Goal: Task Accomplishment & Management: Manage account settings

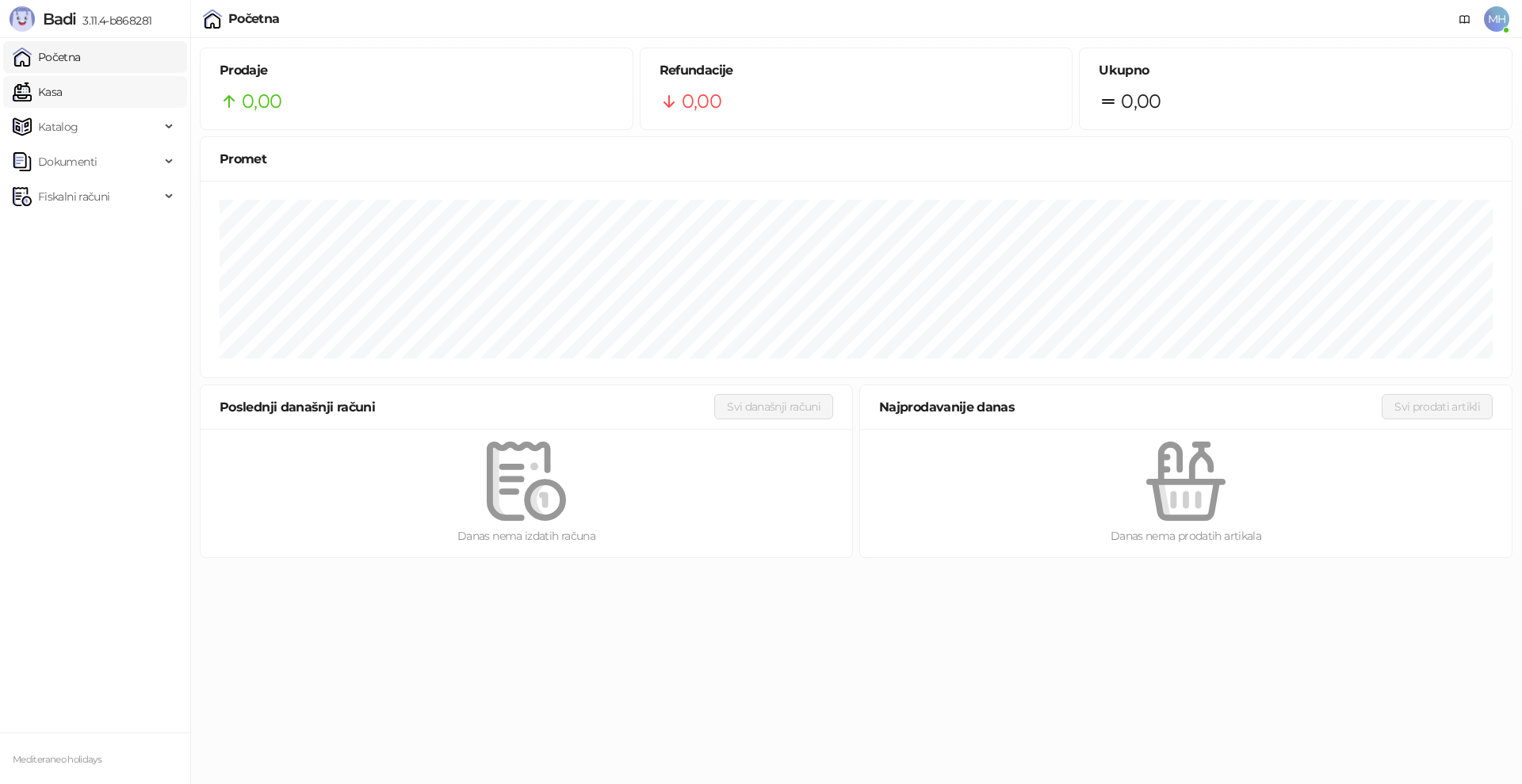
click at [62, 96] on link "Kasa" at bounding box center [37, 92] width 50 height 32
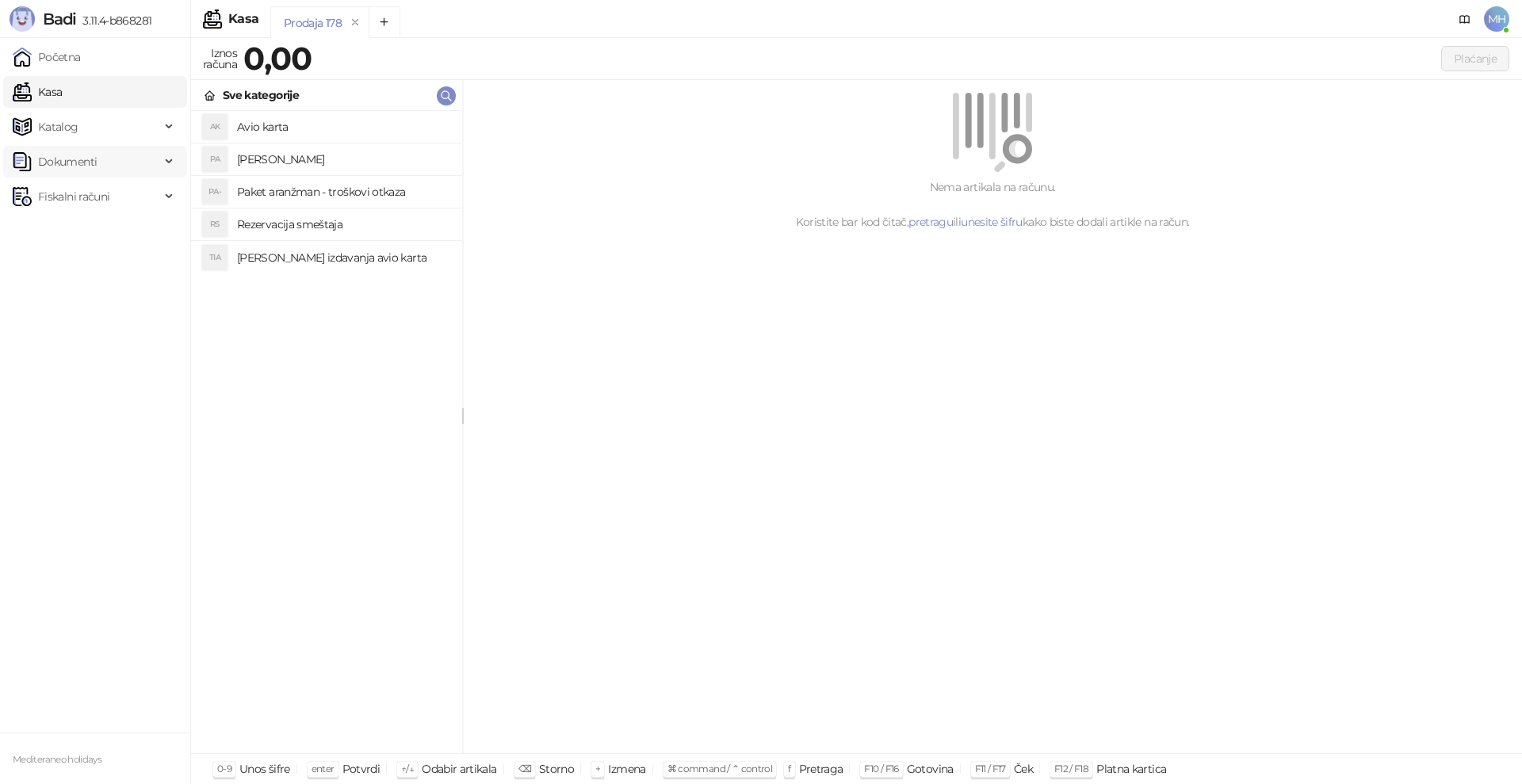
click at [167, 157] on div "Dokumenti" at bounding box center [96, 161] width 184 height 32
click at [89, 345] on ul "Početna Kasa Katalog Dokumenti Ulazni dokumenti Izlazni dokumenti Fiskalni raču…" at bounding box center [95, 385] width 190 height 694
click at [168, 160] on icon at bounding box center [170, 160] width 8 height 0
click at [1491, 23] on span "MH" at bounding box center [1496, 18] width 25 height 25
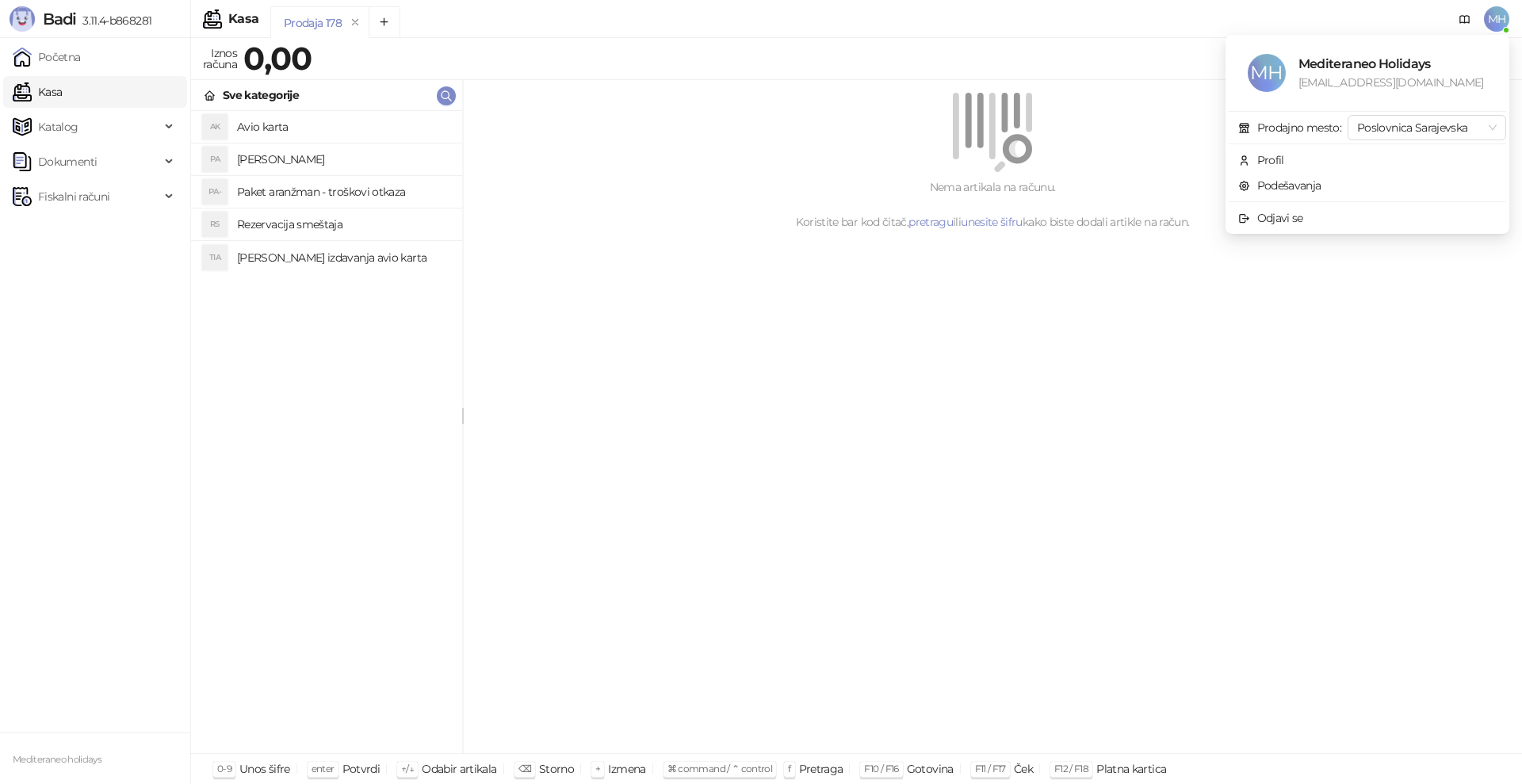
click at [1269, 130] on div "Prodajno mesto:" at bounding box center [1299, 128] width 84 height 17
click at [1261, 186] on link "Podešavanja" at bounding box center [1280, 185] width 83 height 14
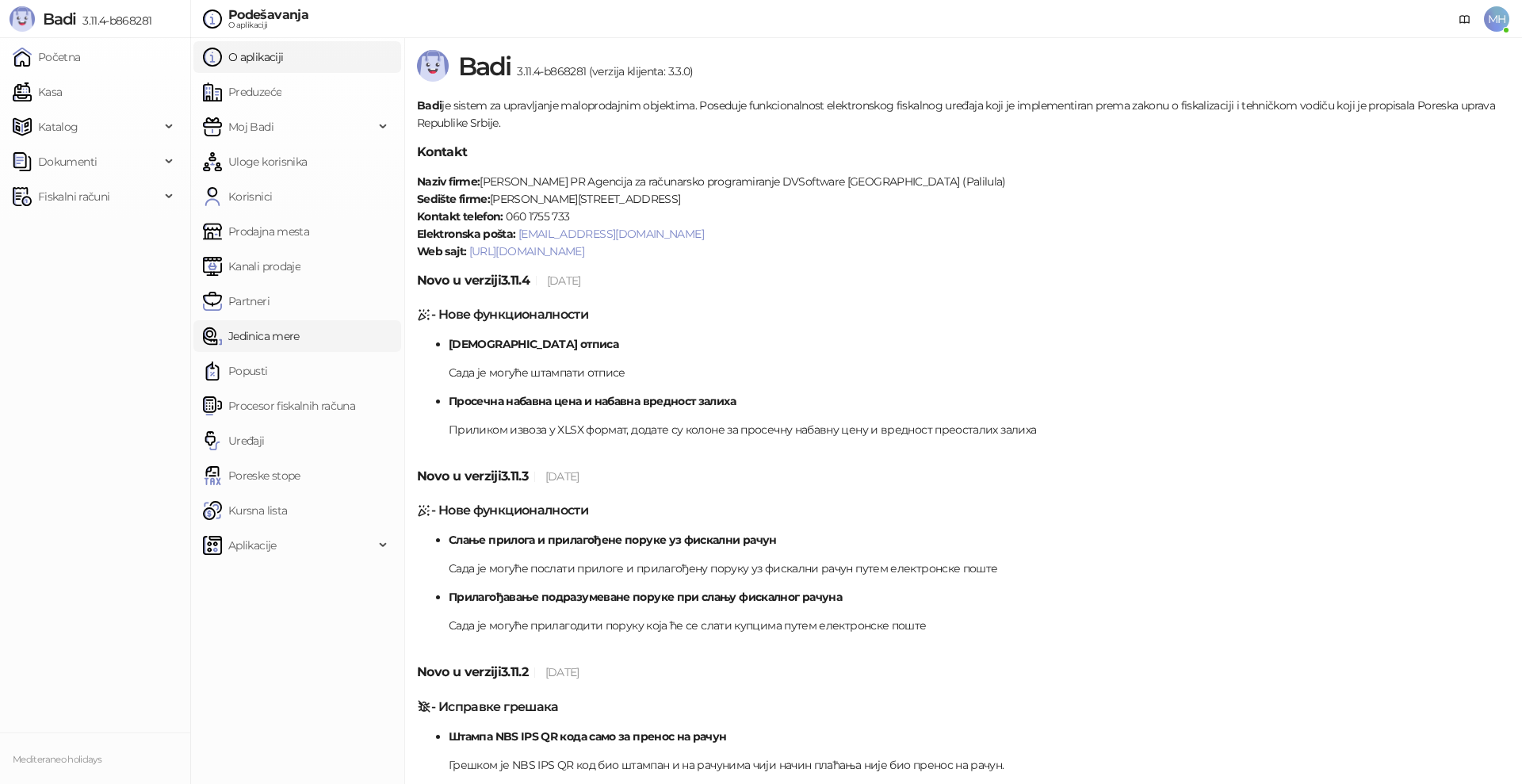
click at [275, 339] on link "Jedinica mere" at bounding box center [251, 336] width 96 height 32
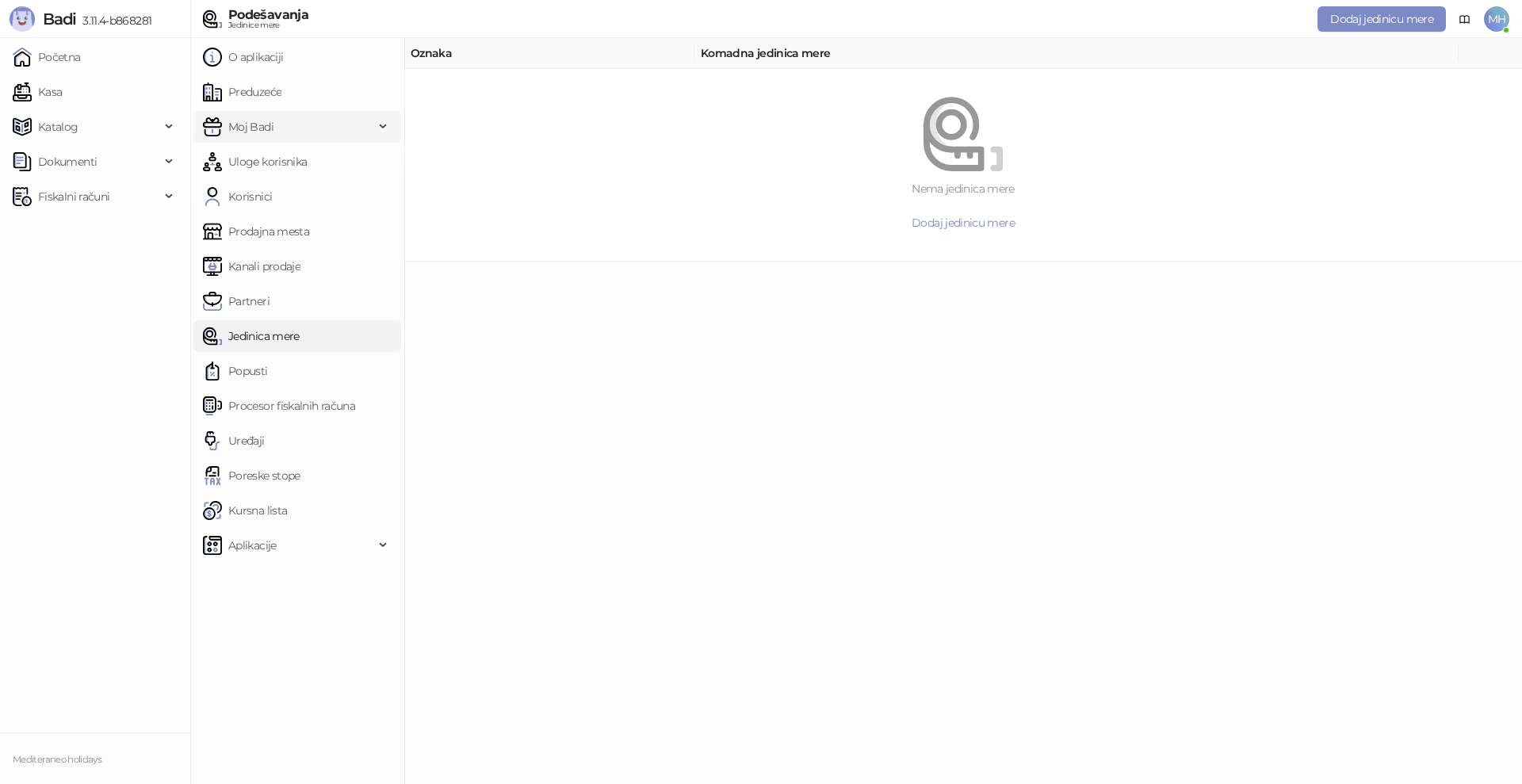
click at [380, 128] on div "Moj Badi" at bounding box center [297, 127] width 208 height 32
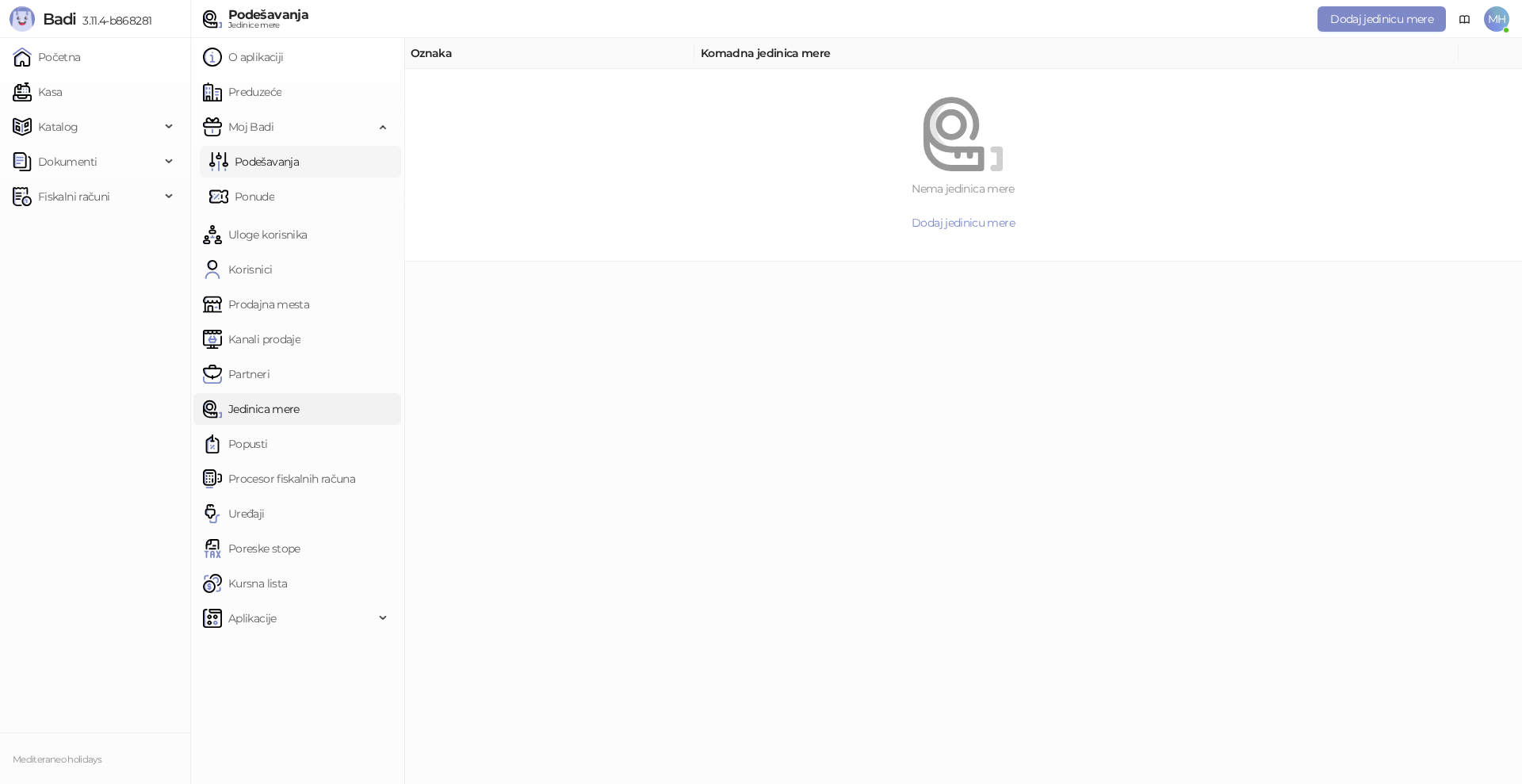
click at [265, 161] on link "Podešavanja" at bounding box center [254, 161] width 89 height 32
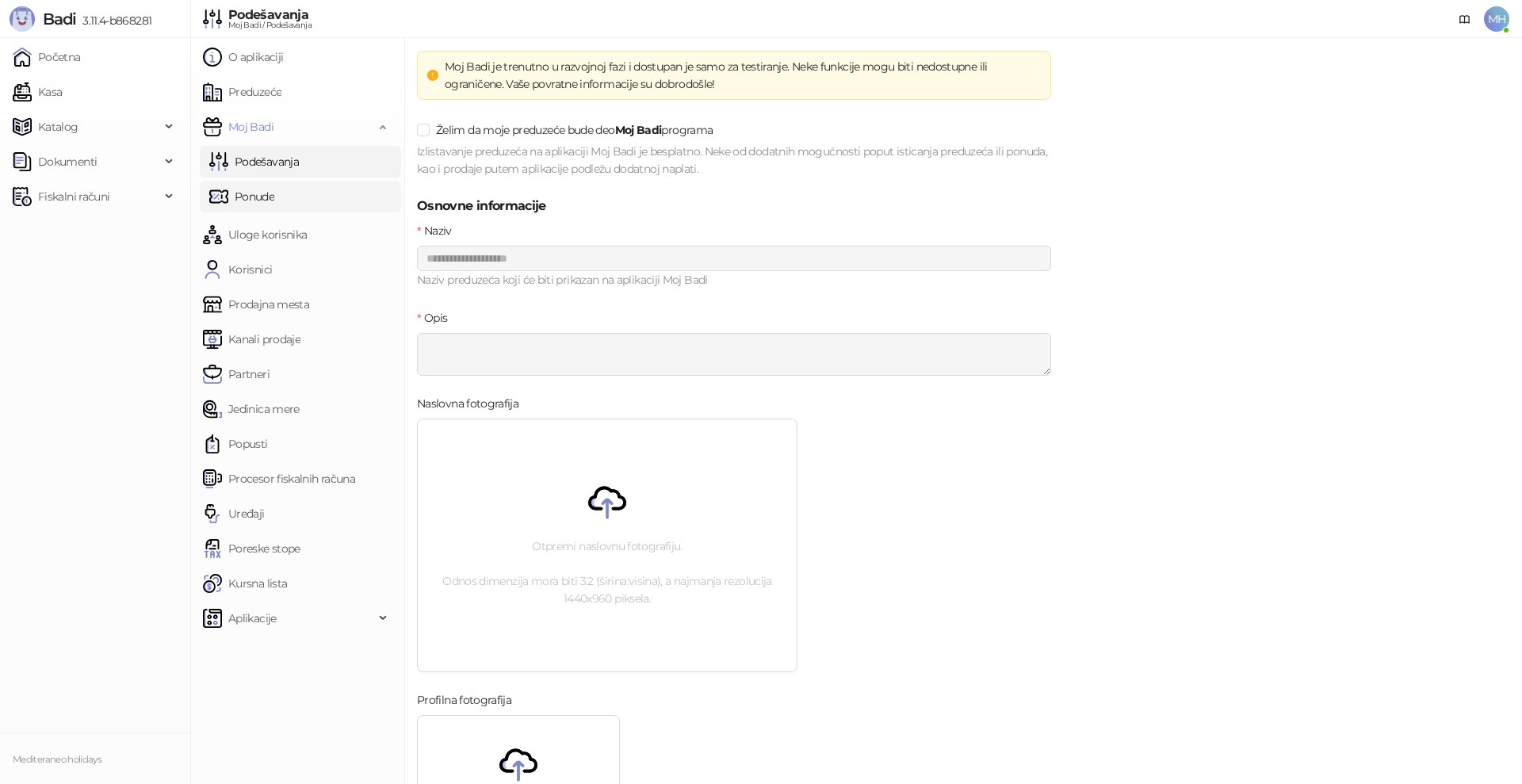
click at [250, 194] on link "Ponude" at bounding box center [242, 196] width 65 height 32
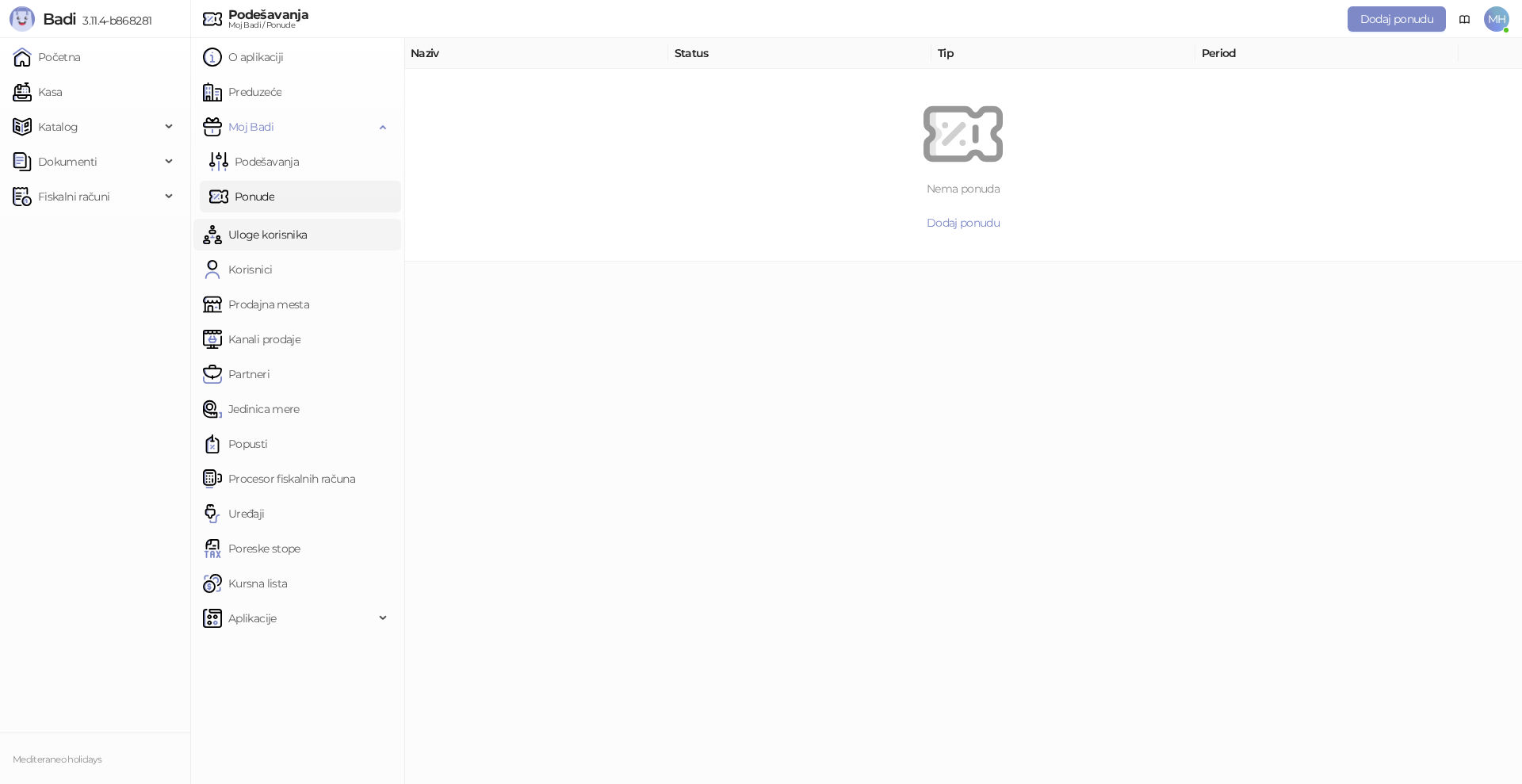
click at [251, 234] on link "Uloge korisnika" at bounding box center [255, 234] width 104 height 32
click at [264, 91] on link "Preduzeće" at bounding box center [242, 92] width 78 height 32
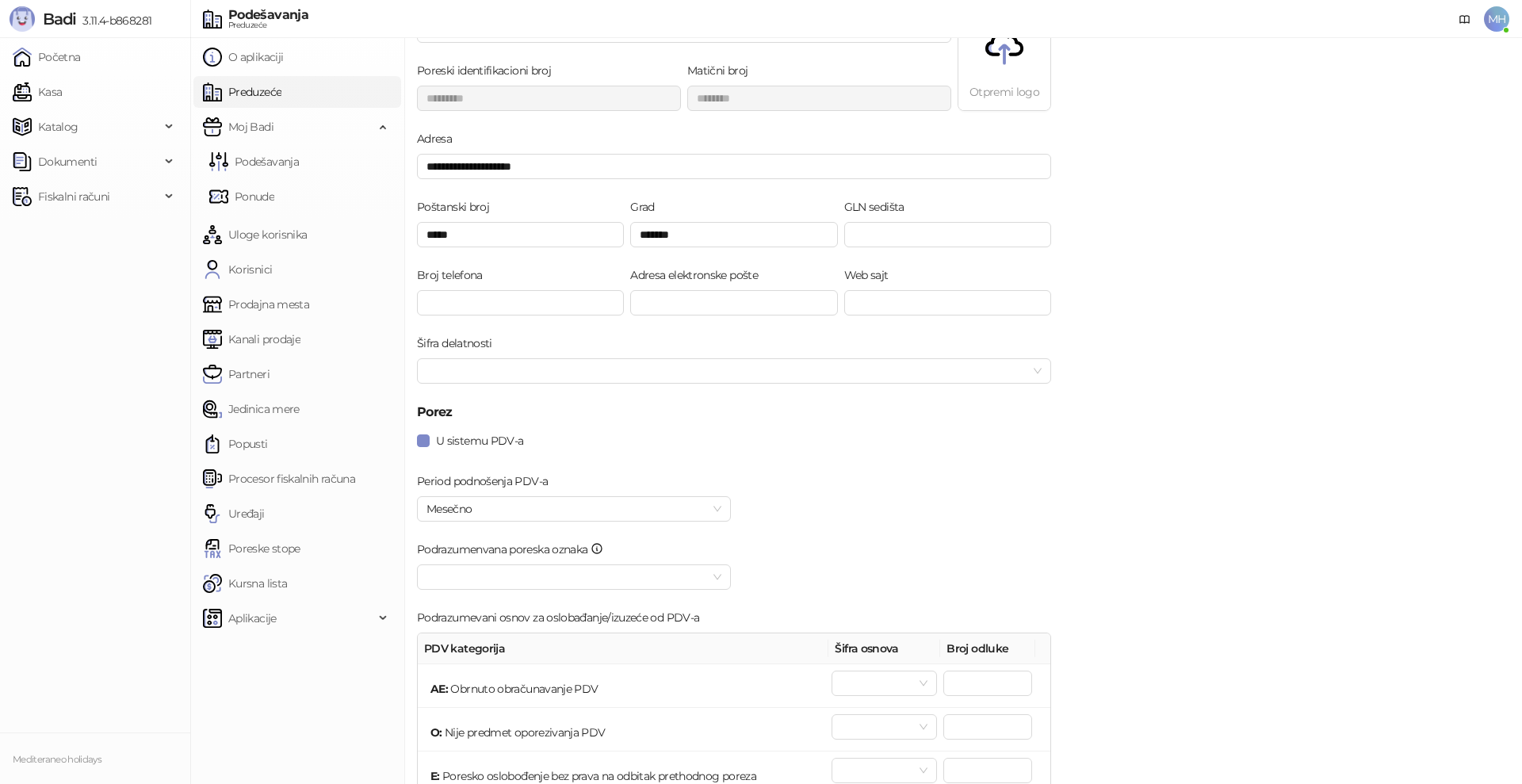
scroll to position [79, 0]
click at [263, 341] on link "Kanali prodaje" at bounding box center [252, 339] width 97 height 32
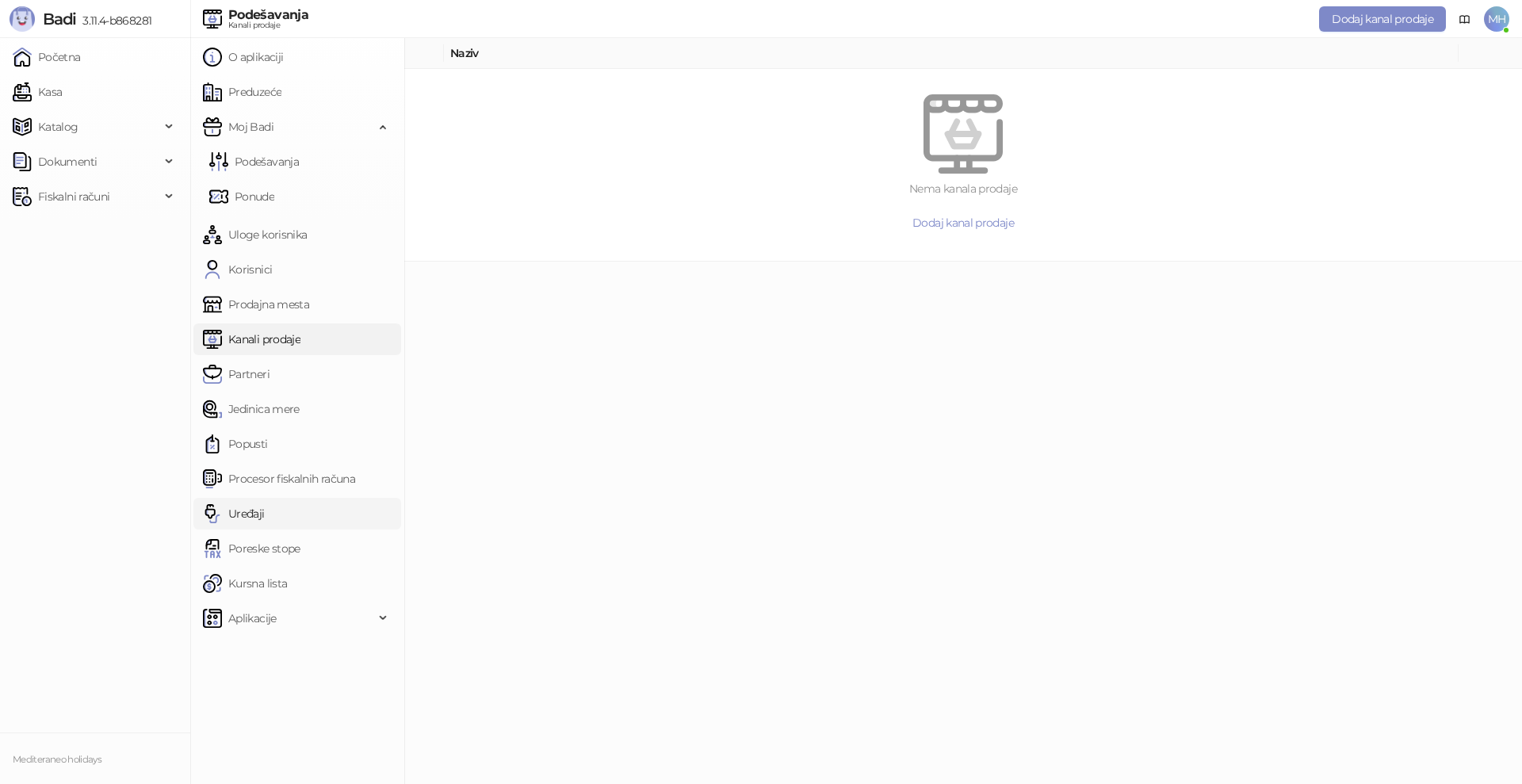
click at [249, 512] on link "Uređaji" at bounding box center [234, 513] width 62 height 32
click at [382, 622] on div "Aplikacije" at bounding box center [297, 618] width 208 height 32
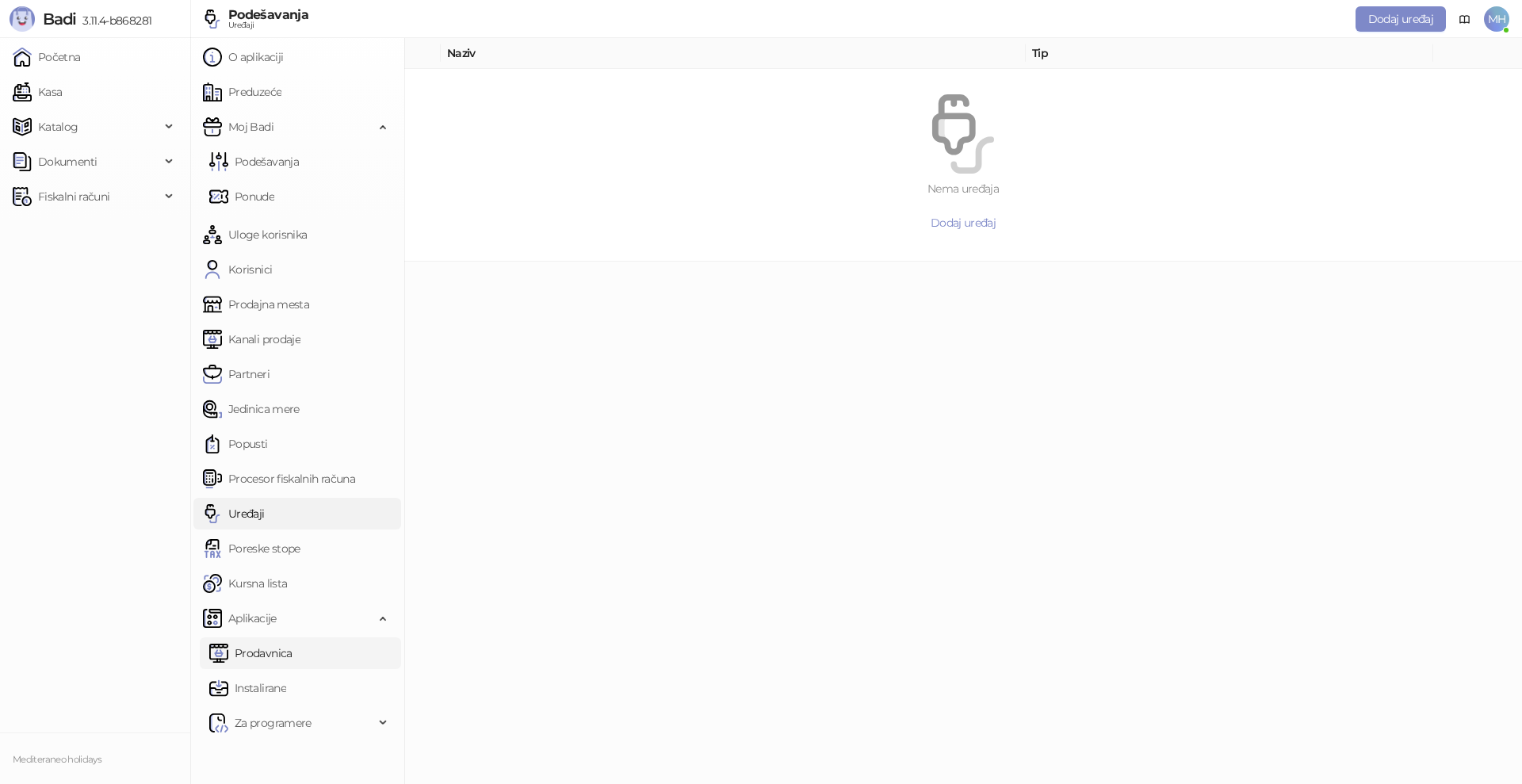
click at [268, 652] on link "Prodavnica" at bounding box center [251, 653] width 83 height 32
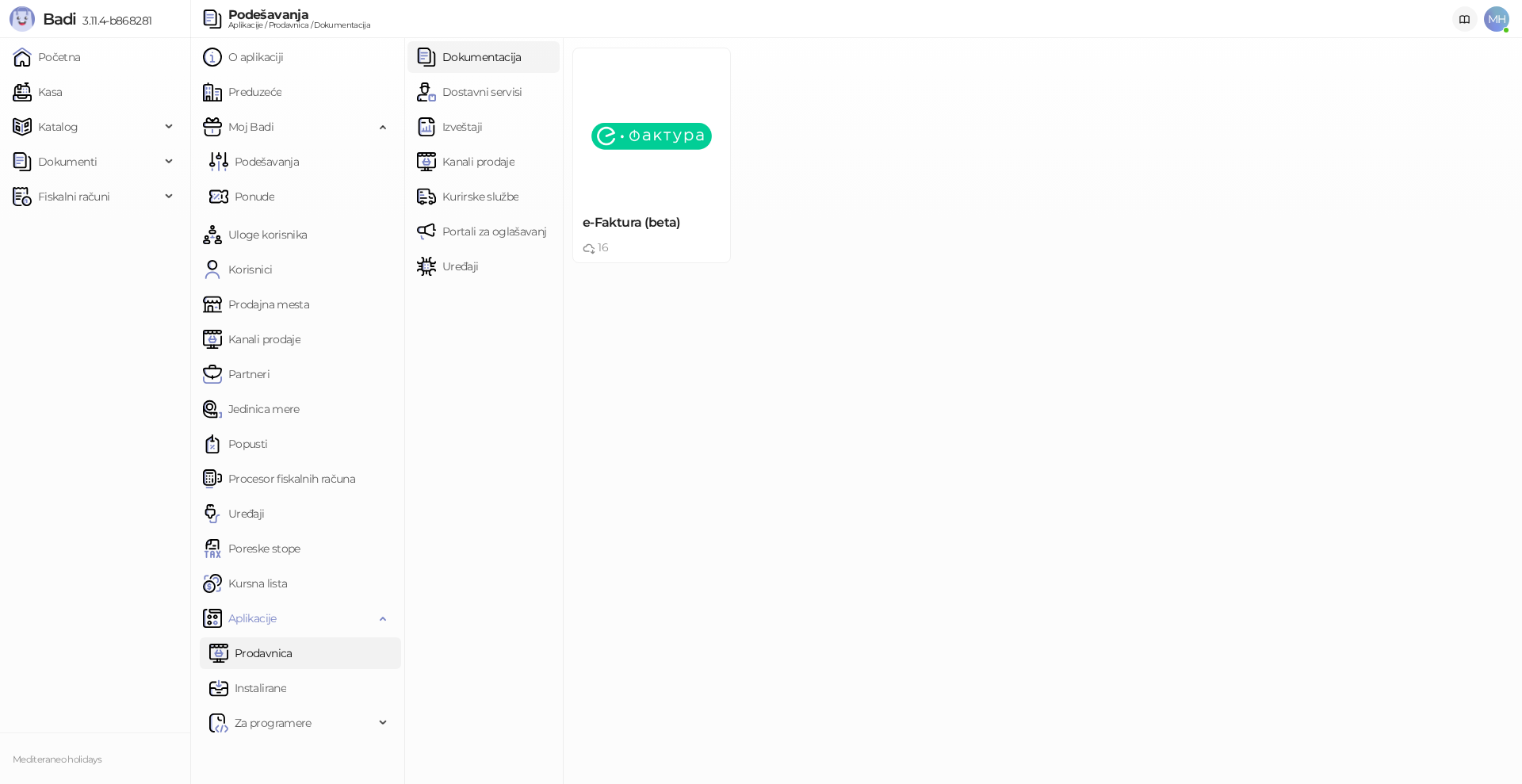
click at [1464, 20] on icon at bounding box center [1465, 20] width 13 height 13
click at [1492, 18] on span "MH" at bounding box center [1496, 18] width 25 height 25
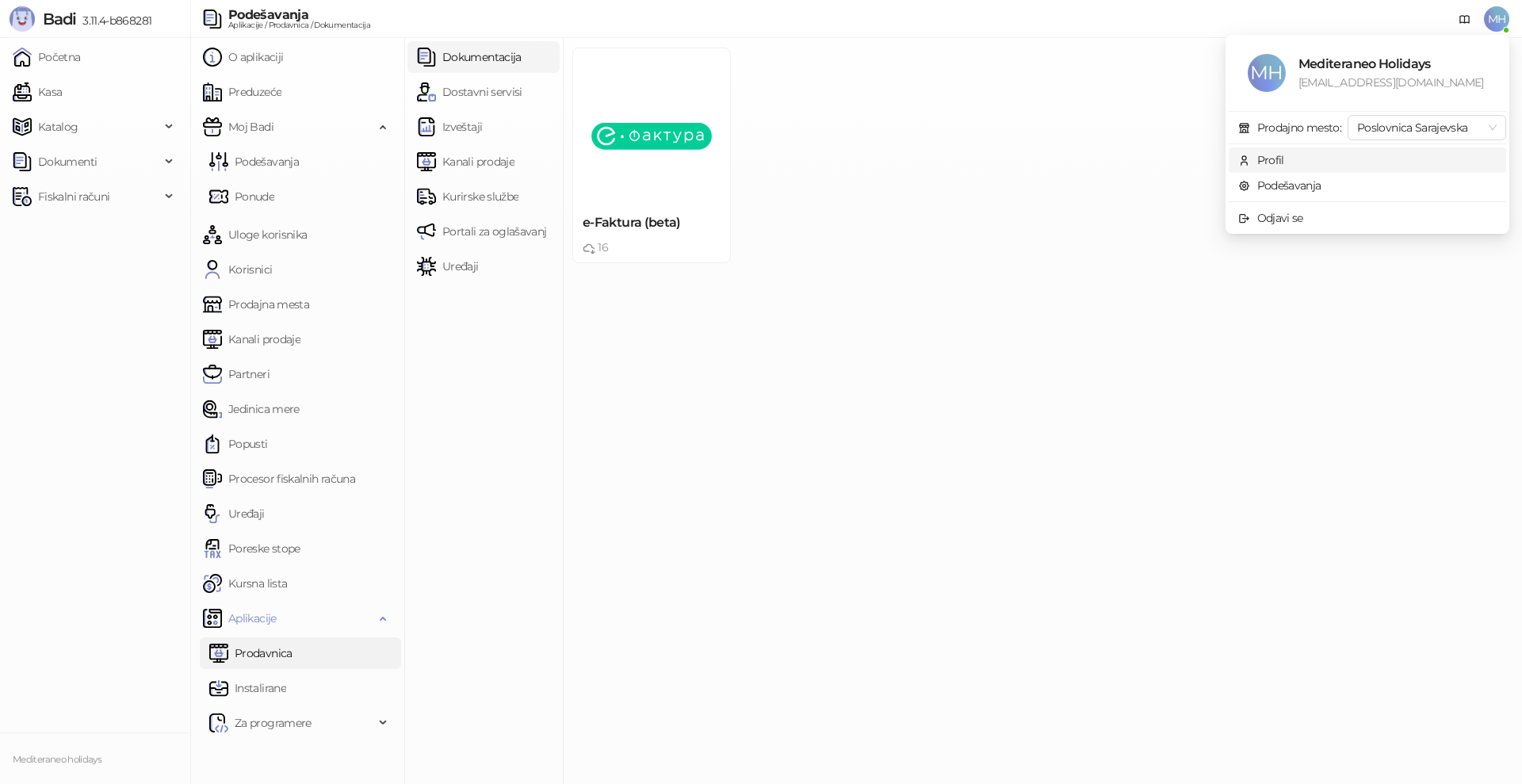
click at [1271, 161] on div "Profil" at bounding box center [1270, 160] width 27 height 17
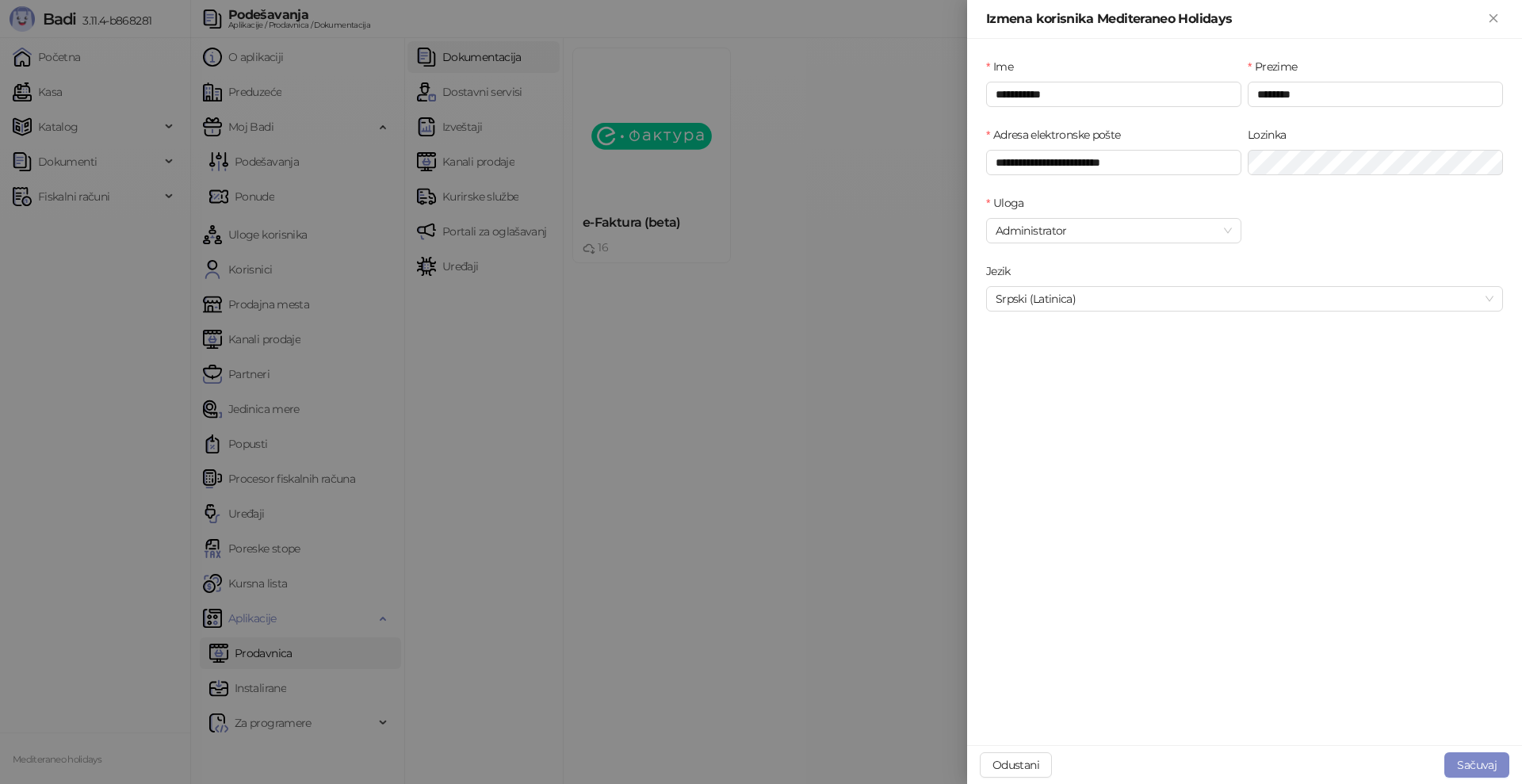
click at [843, 458] on div at bounding box center [761, 392] width 1522 height 784
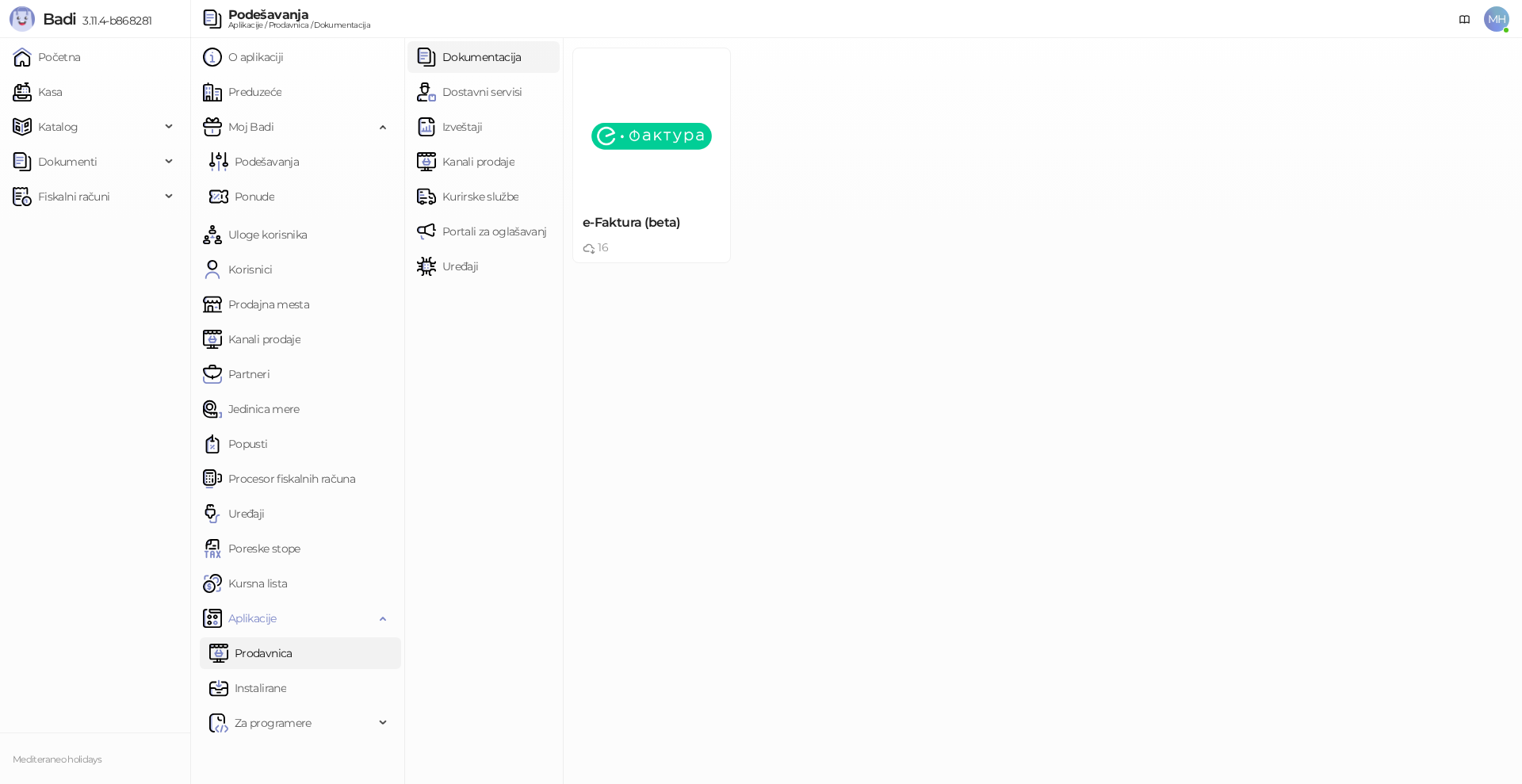
click at [1494, 18] on span "MH" at bounding box center [1496, 18] width 25 height 25
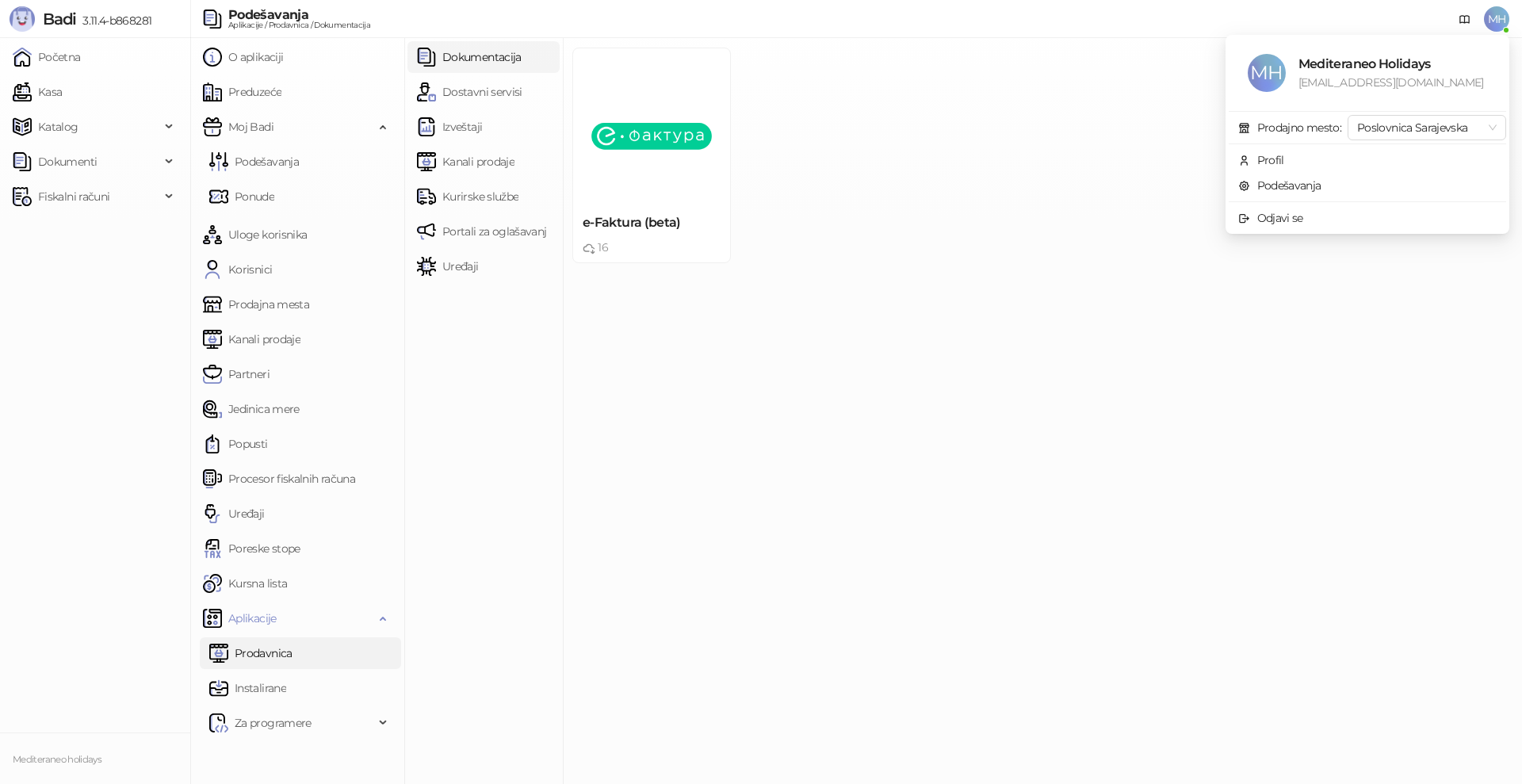
click at [1137, 231] on div "e-Faktura (beta) 16 Instalirana" at bounding box center [1042, 155] width 953 height 215
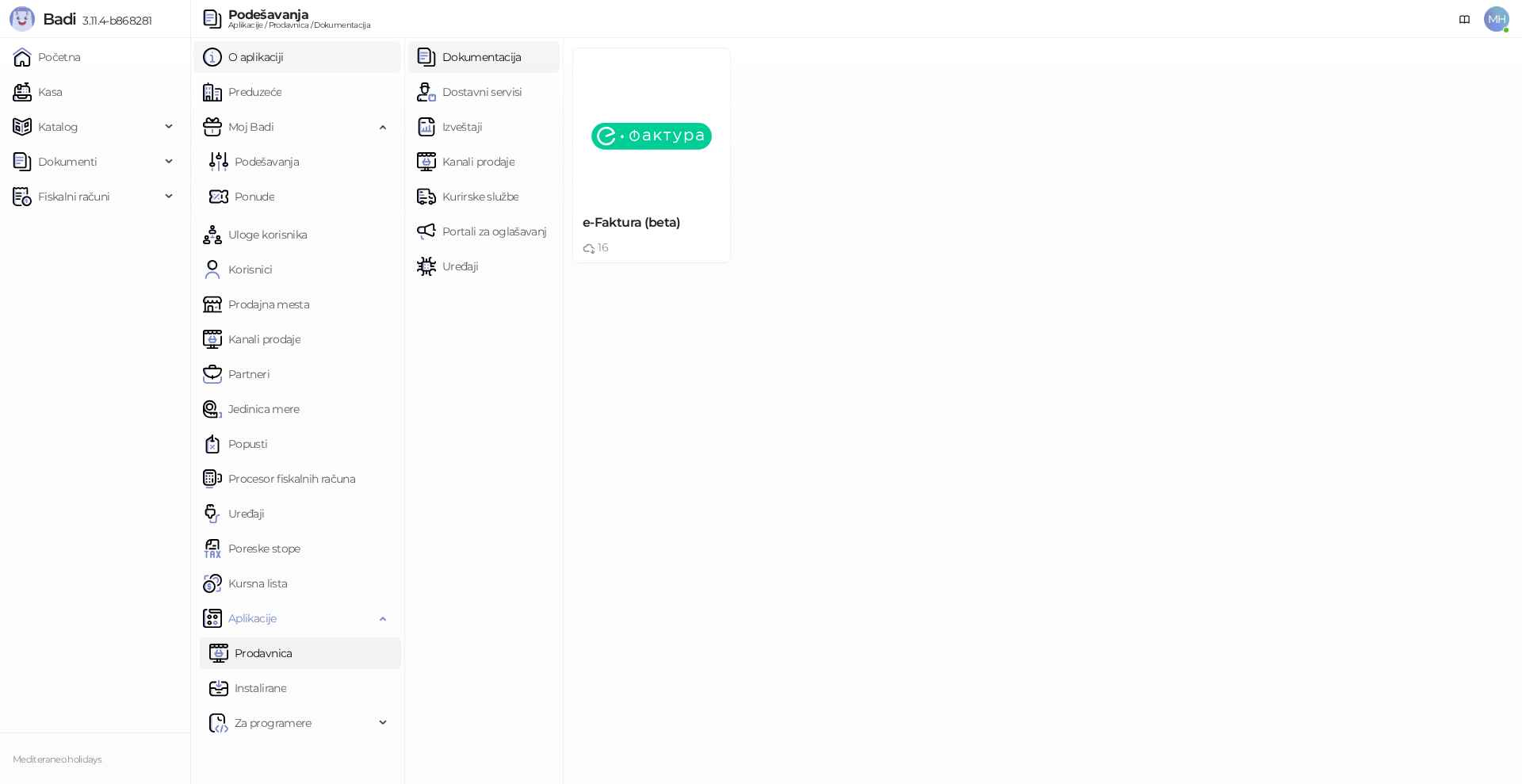
click at [261, 60] on link "O aplikaciji" at bounding box center [243, 56] width 80 height 32
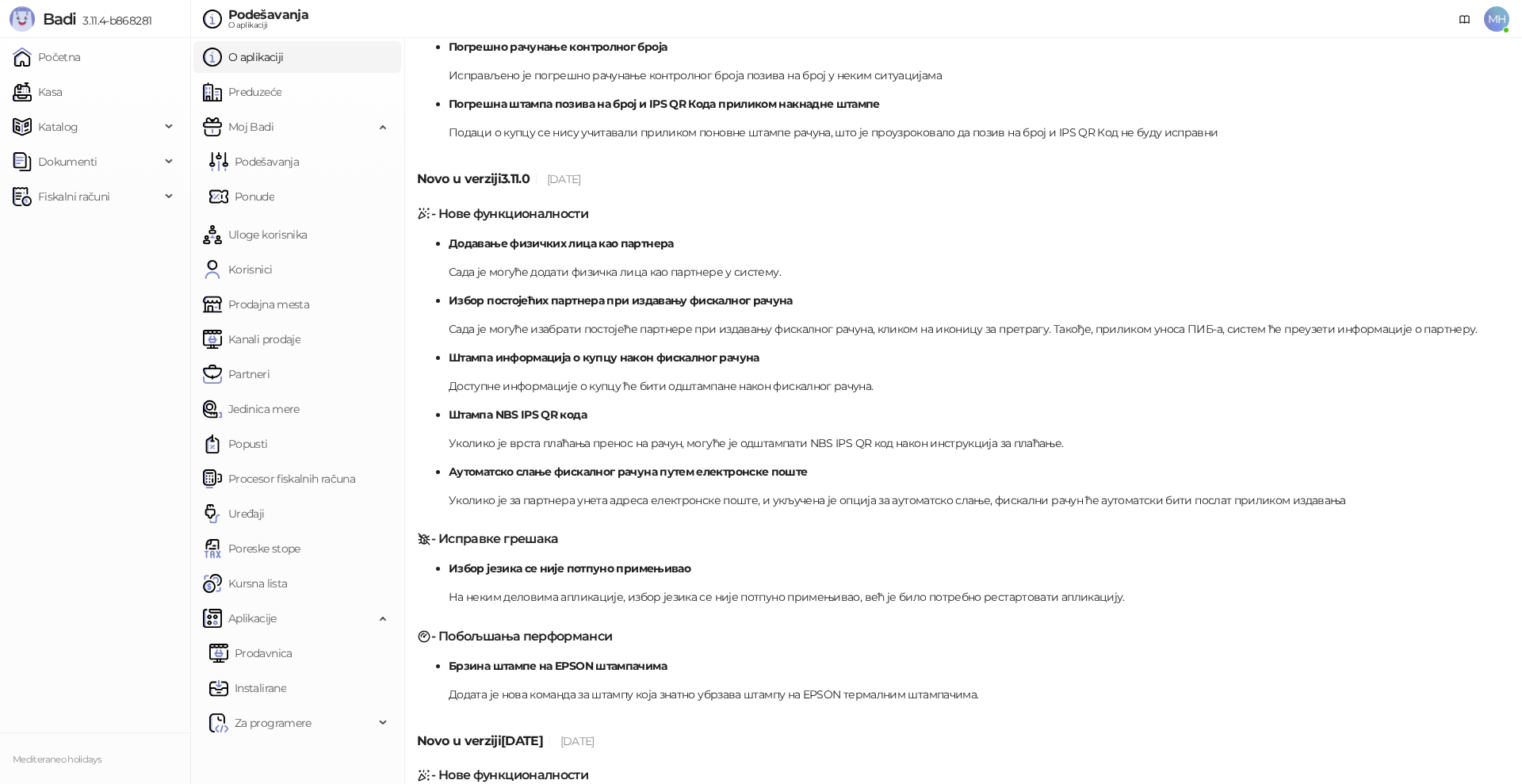
scroll to position [951, 0]
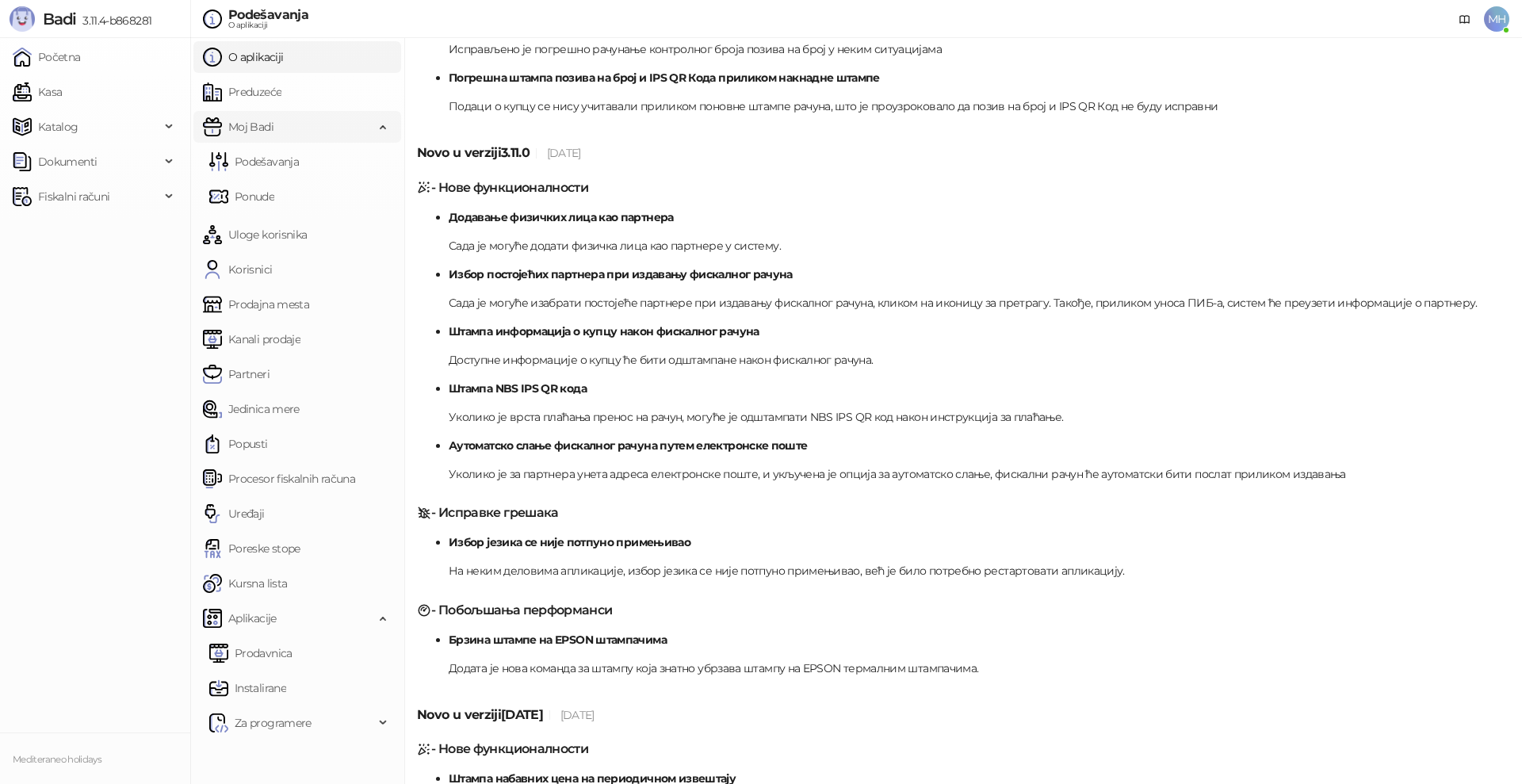
click at [380, 126] on div "Moj Badi" at bounding box center [297, 127] width 208 height 32
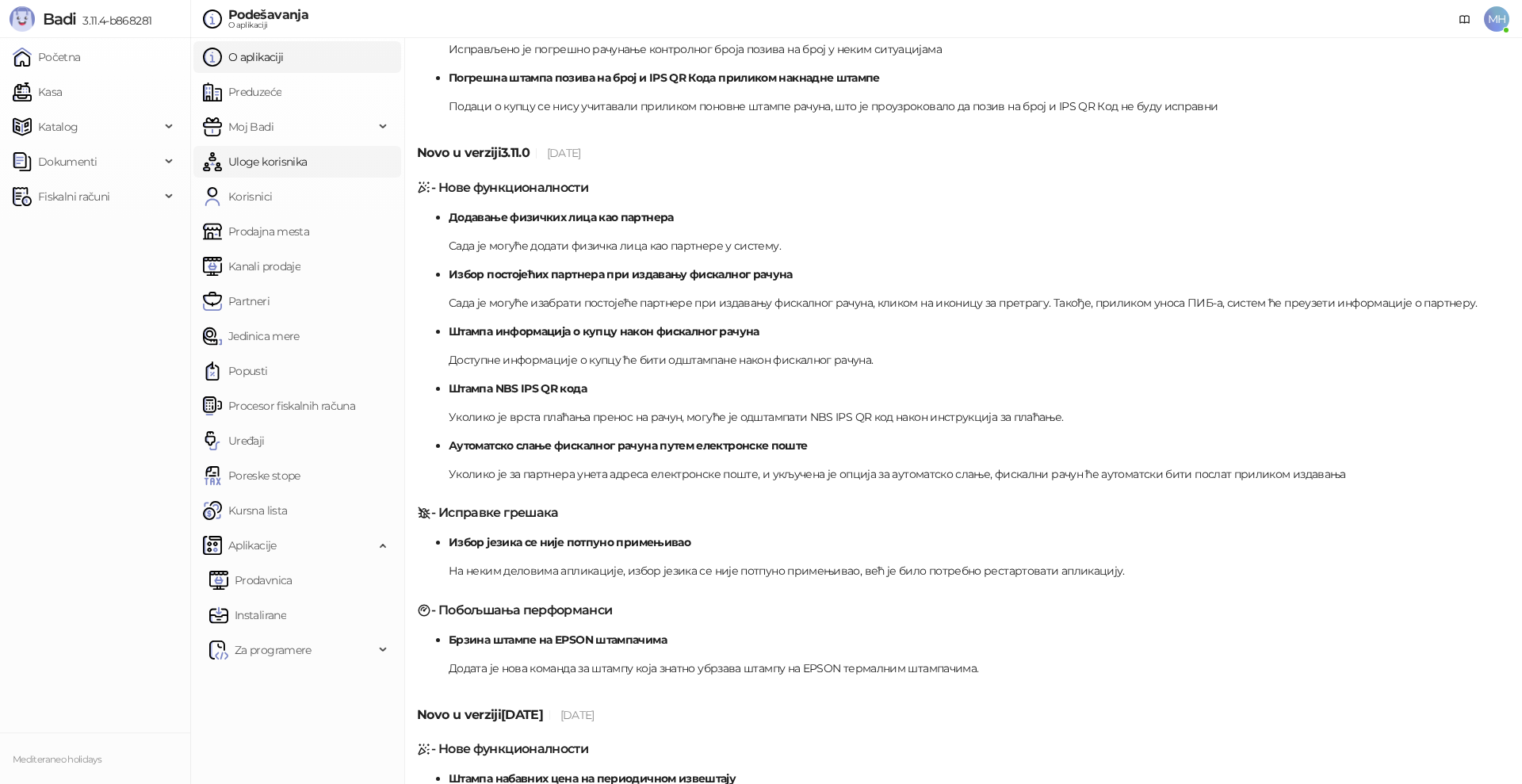
click at [275, 157] on link "Uloge korisnika" at bounding box center [255, 161] width 104 height 32
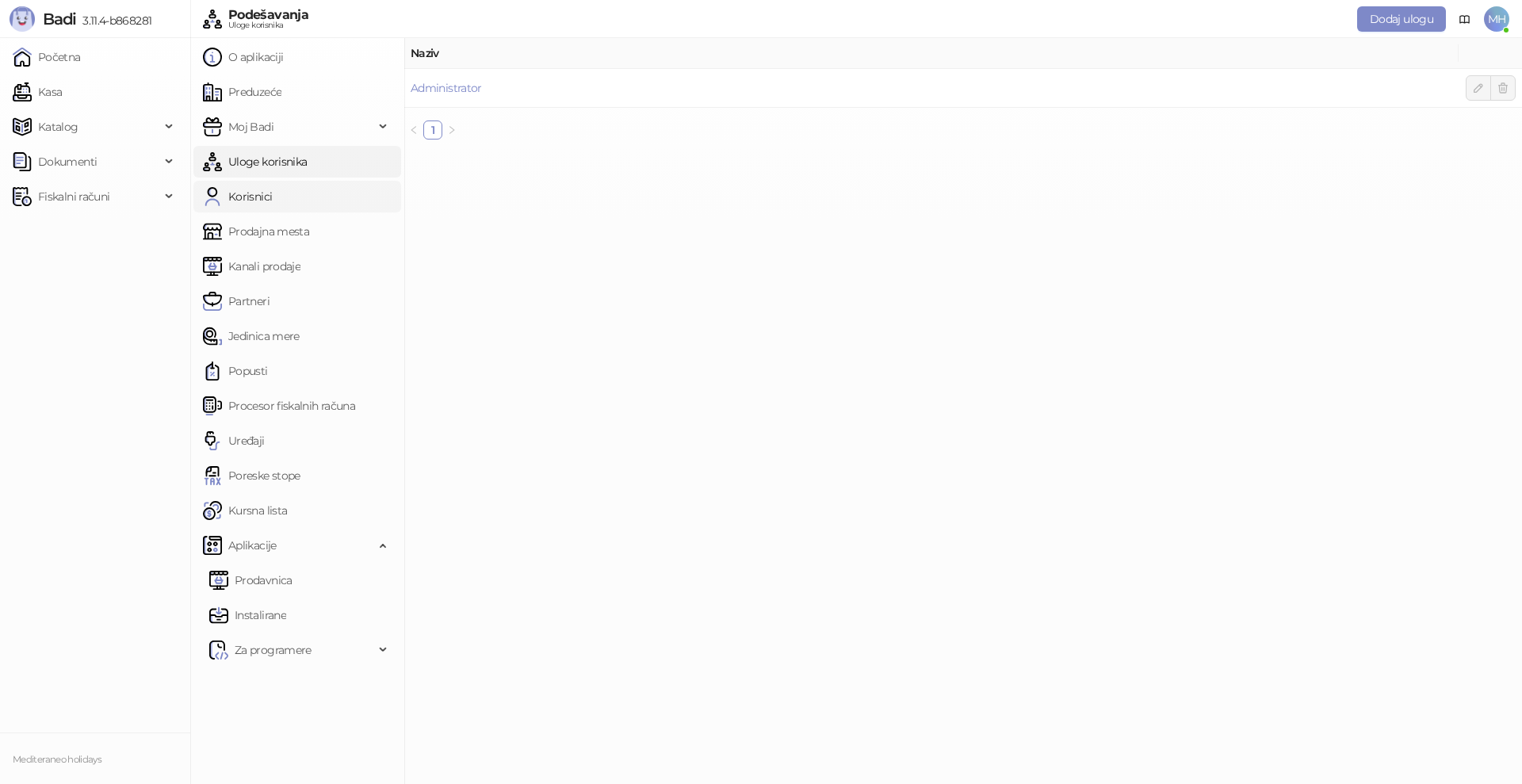
click at [255, 197] on link "Korisnici" at bounding box center [237, 196] width 69 height 32
click at [262, 234] on link "Prodajna mesta" at bounding box center [256, 231] width 106 height 32
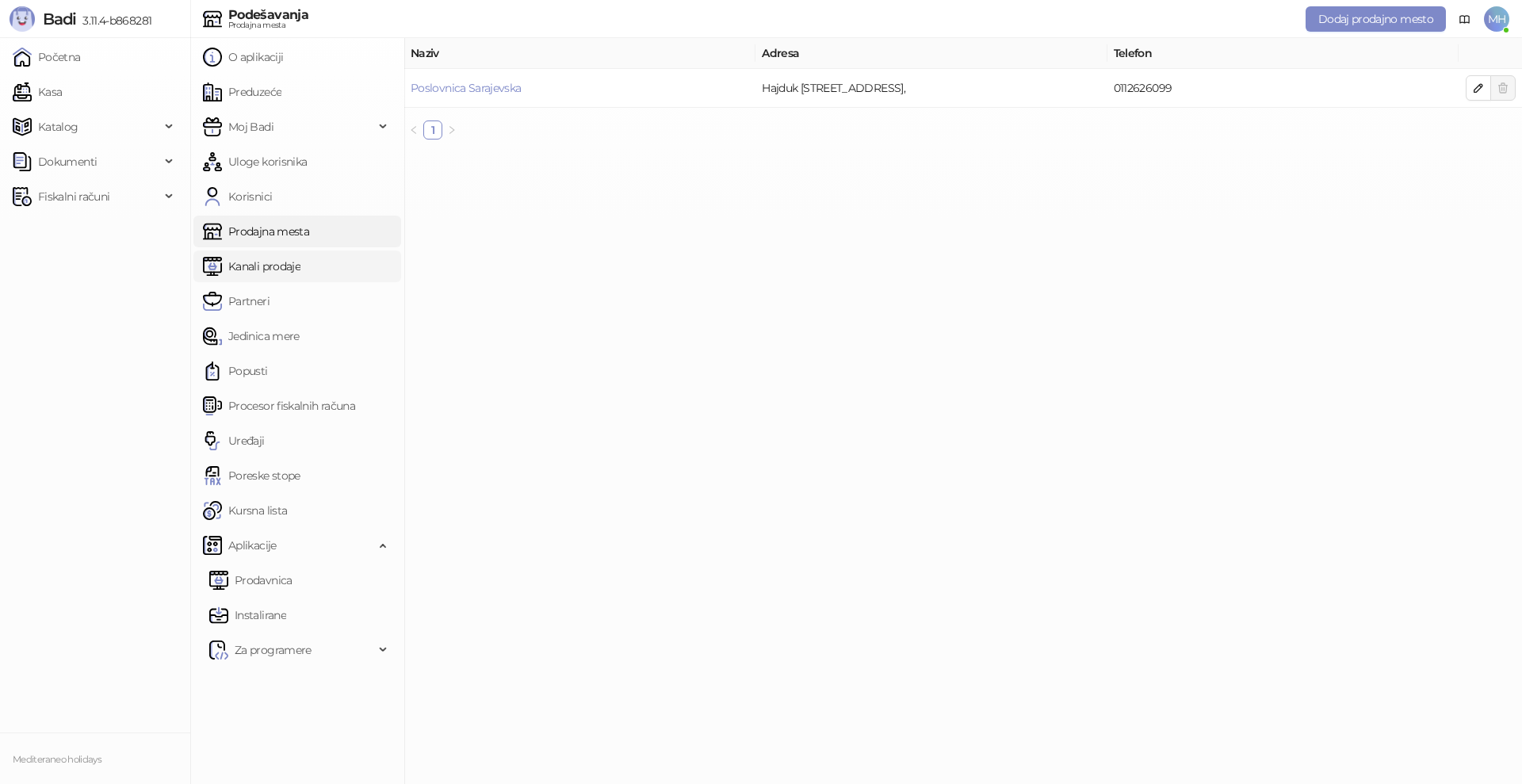
click at [249, 267] on link "Kanali prodaje" at bounding box center [252, 266] width 97 height 32
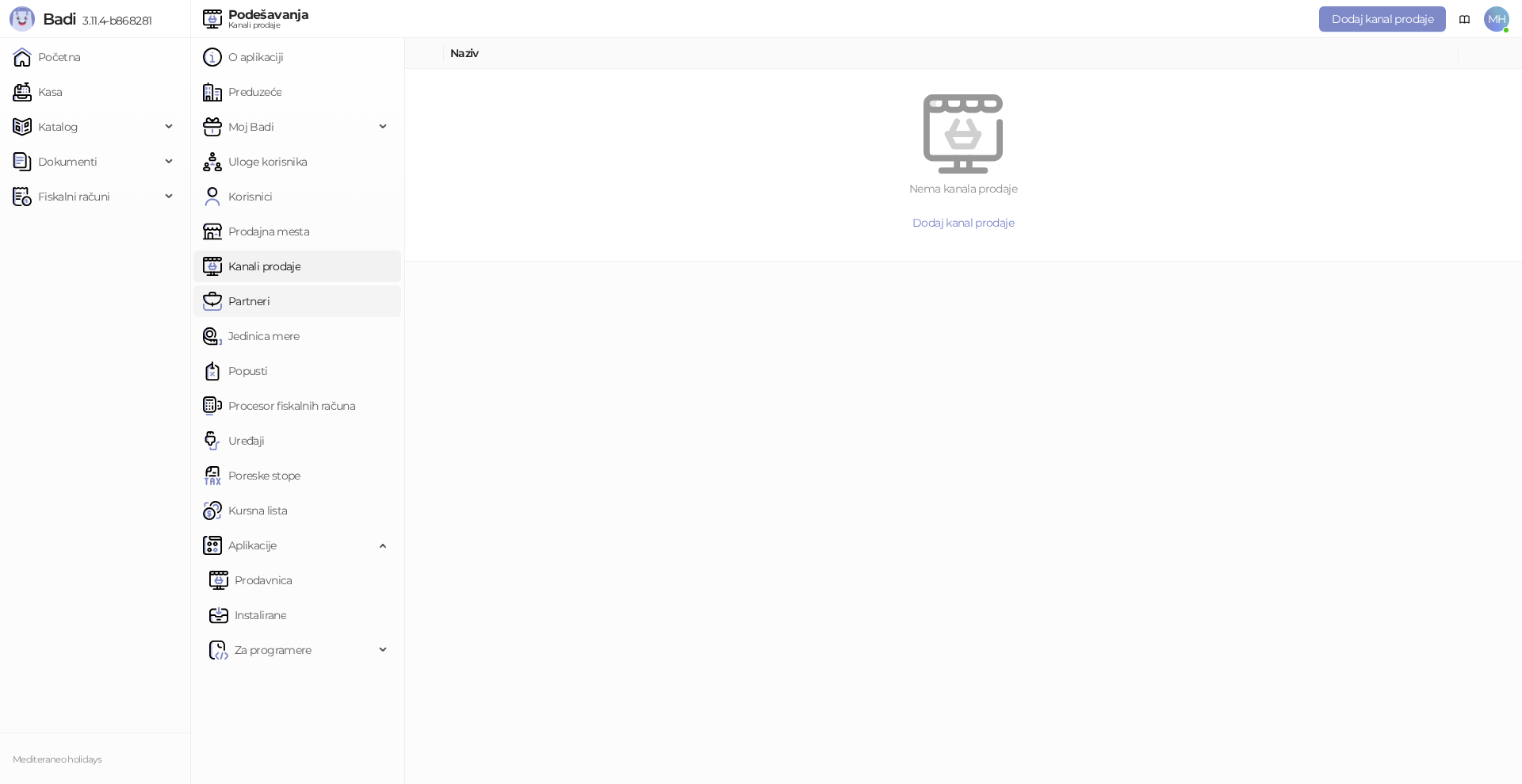
click at [252, 301] on link "Partneri" at bounding box center [236, 301] width 67 height 32
click at [249, 332] on link "Jedinica mere" at bounding box center [251, 336] width 96 height 32
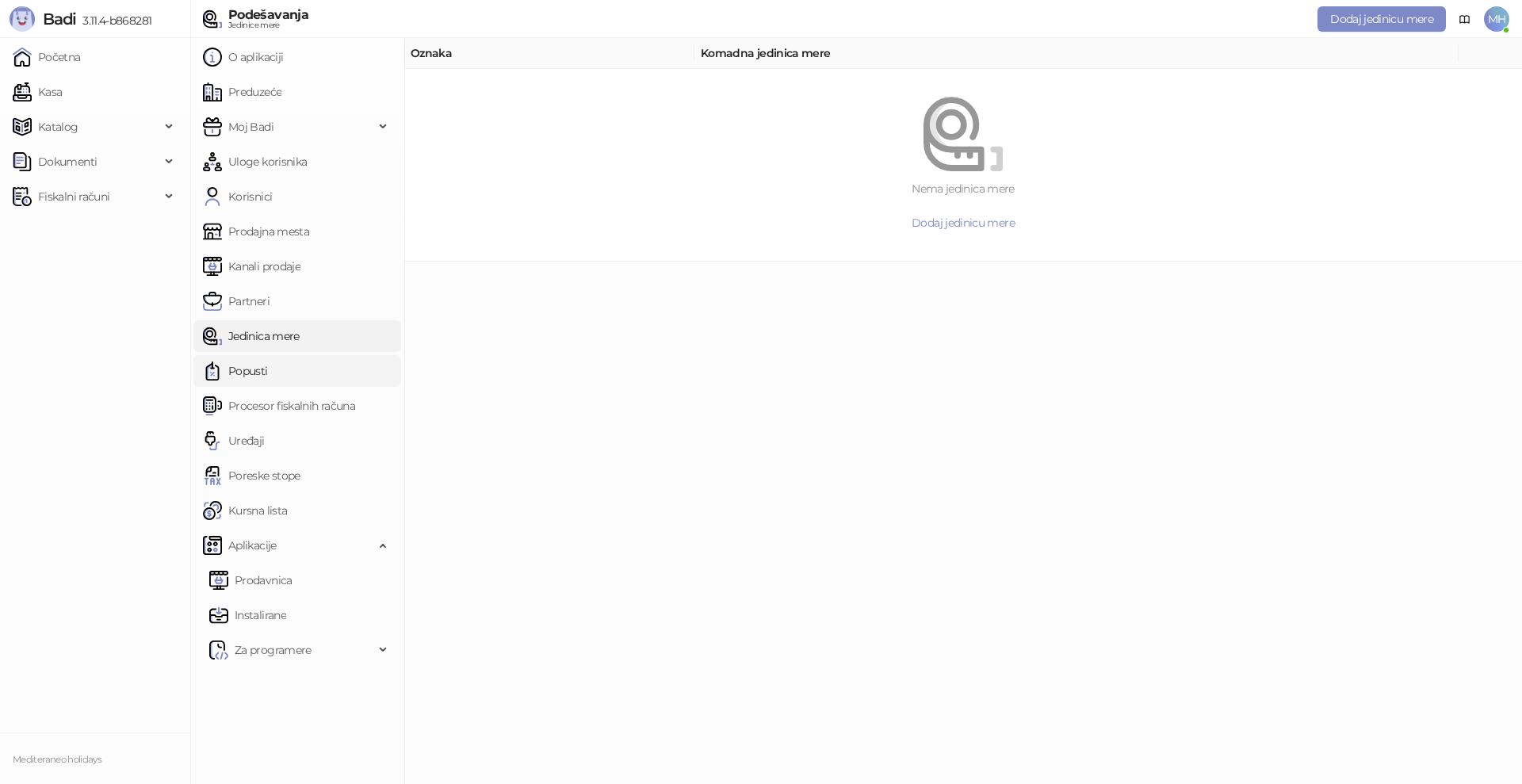
click at [251, 367] on link "Popusti" at bounding box center [235, 371] width 65 height 32
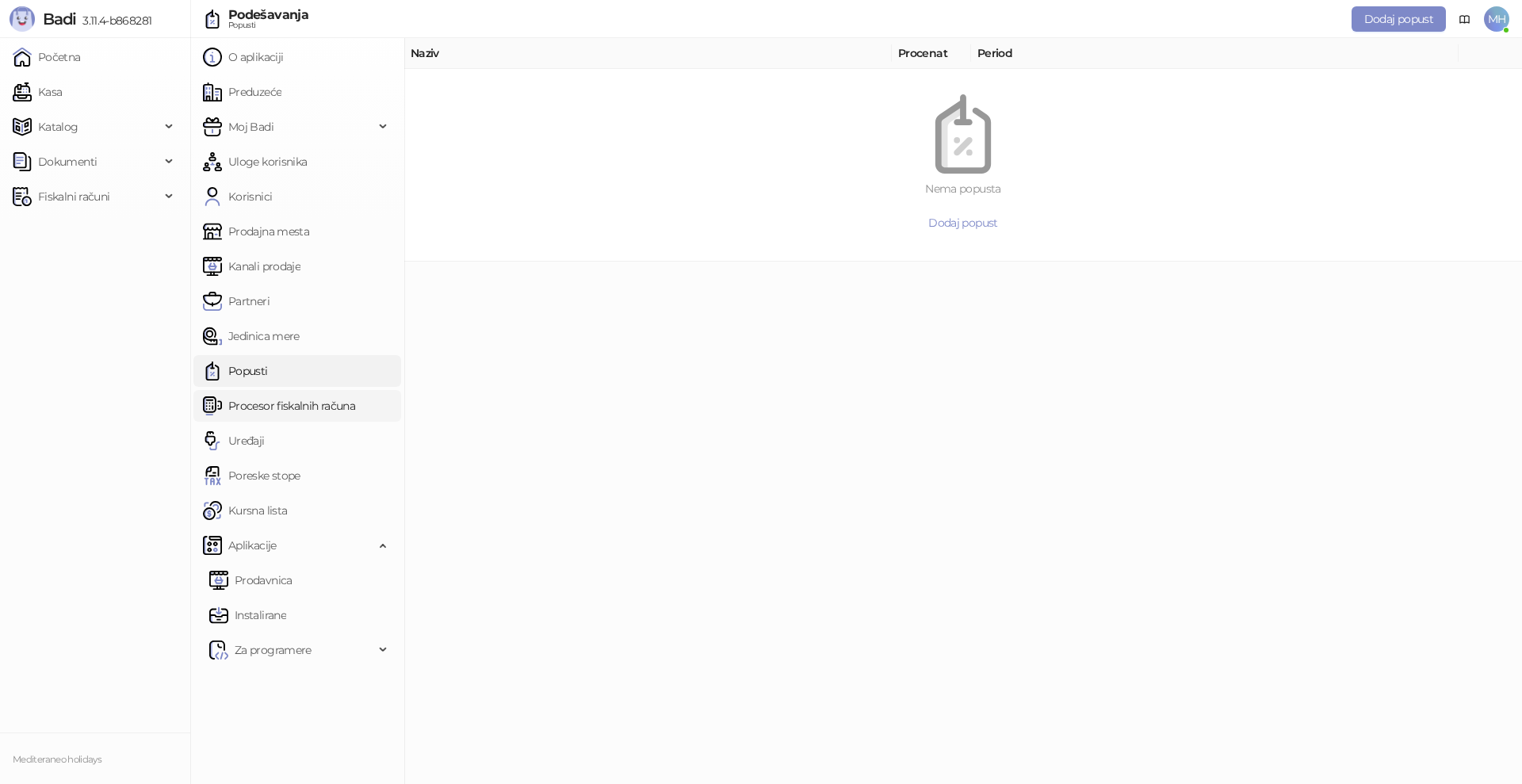
click at [276, 405] on link "Procesor fiskalnih računa" at bounding box center [279, 405] width 152 height 32
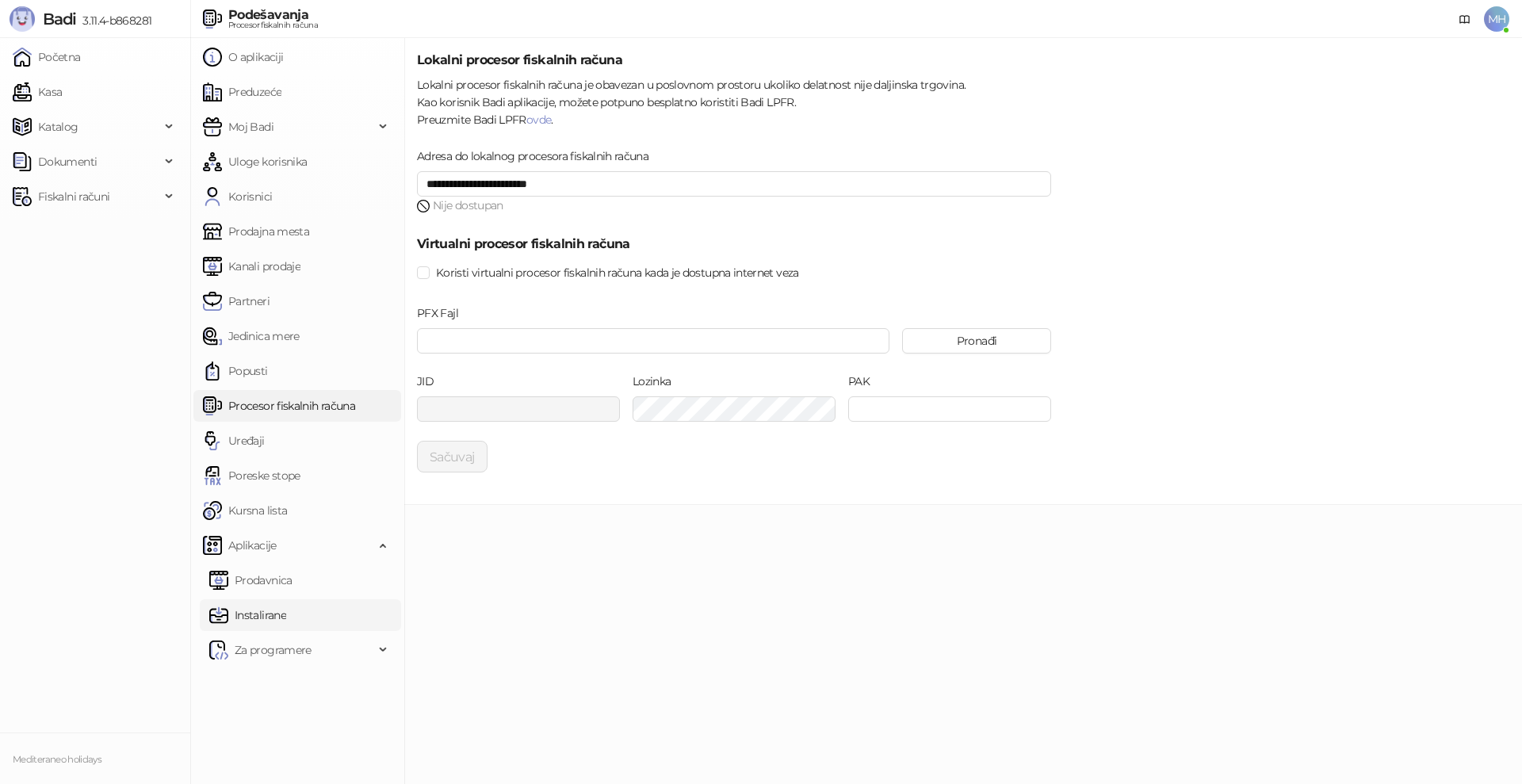
click at [261, 616] on link "Instalirane" at bounding box center [248, 615] width 77 height 32
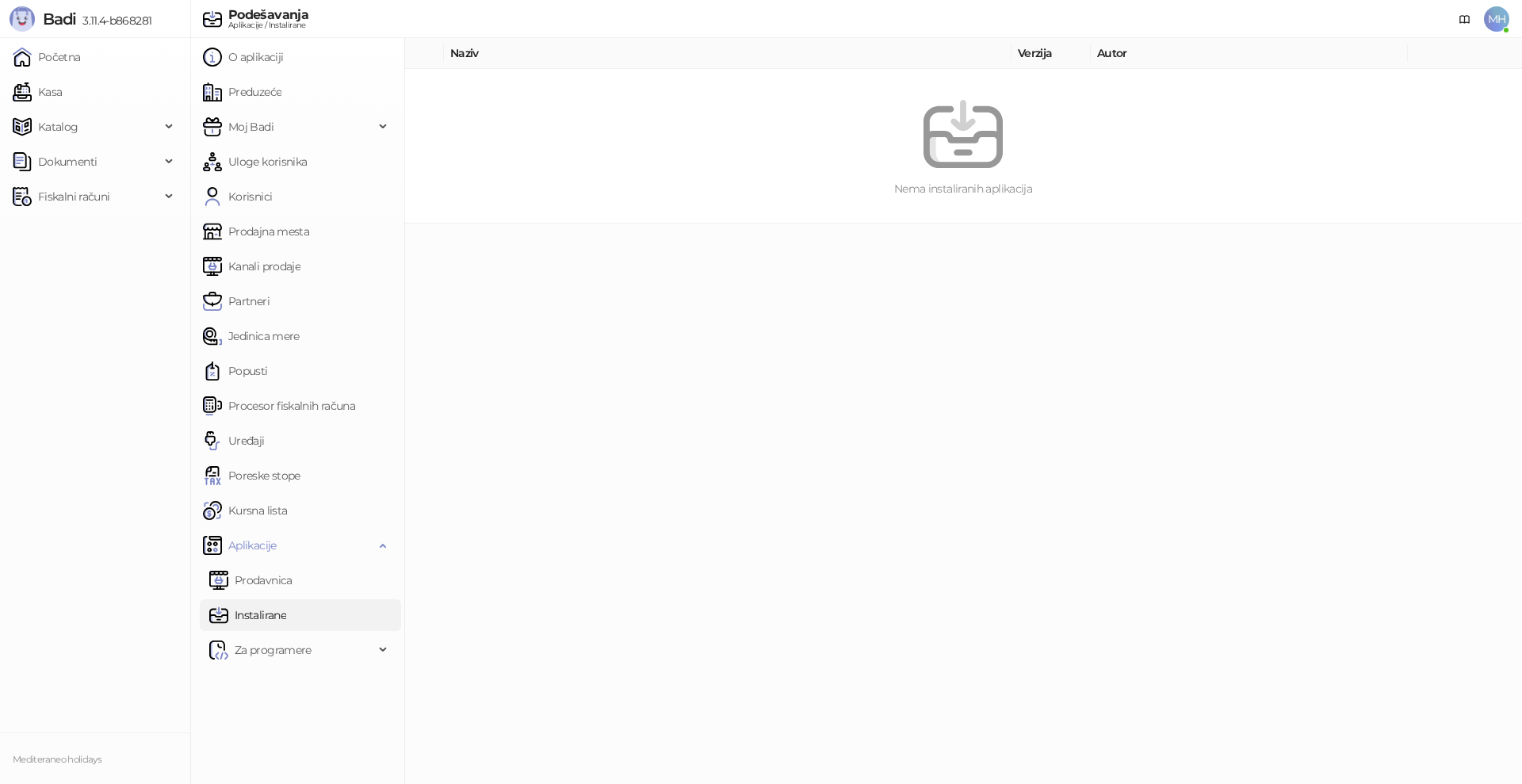
click at [83, 390] on ul "Početna Kasa Katalog Dokumenti Ulazni dokumenti Izlazni dokumenti Fiskalni raču…" at bounding box center [95, 385] width 190 height 694
click at [168, 161] on icon at bounding box center [170, 161] width 8 height 0
click at [167, 269] on icon at bounding box center [170, 269] width 8 height 0
click at [63, 129] on span "Katalog" at bounding box center [58, 127] width 41 height 32
click at [56, 231] on link "Artikli" at bounding box center [47, 231] width 56 height 32
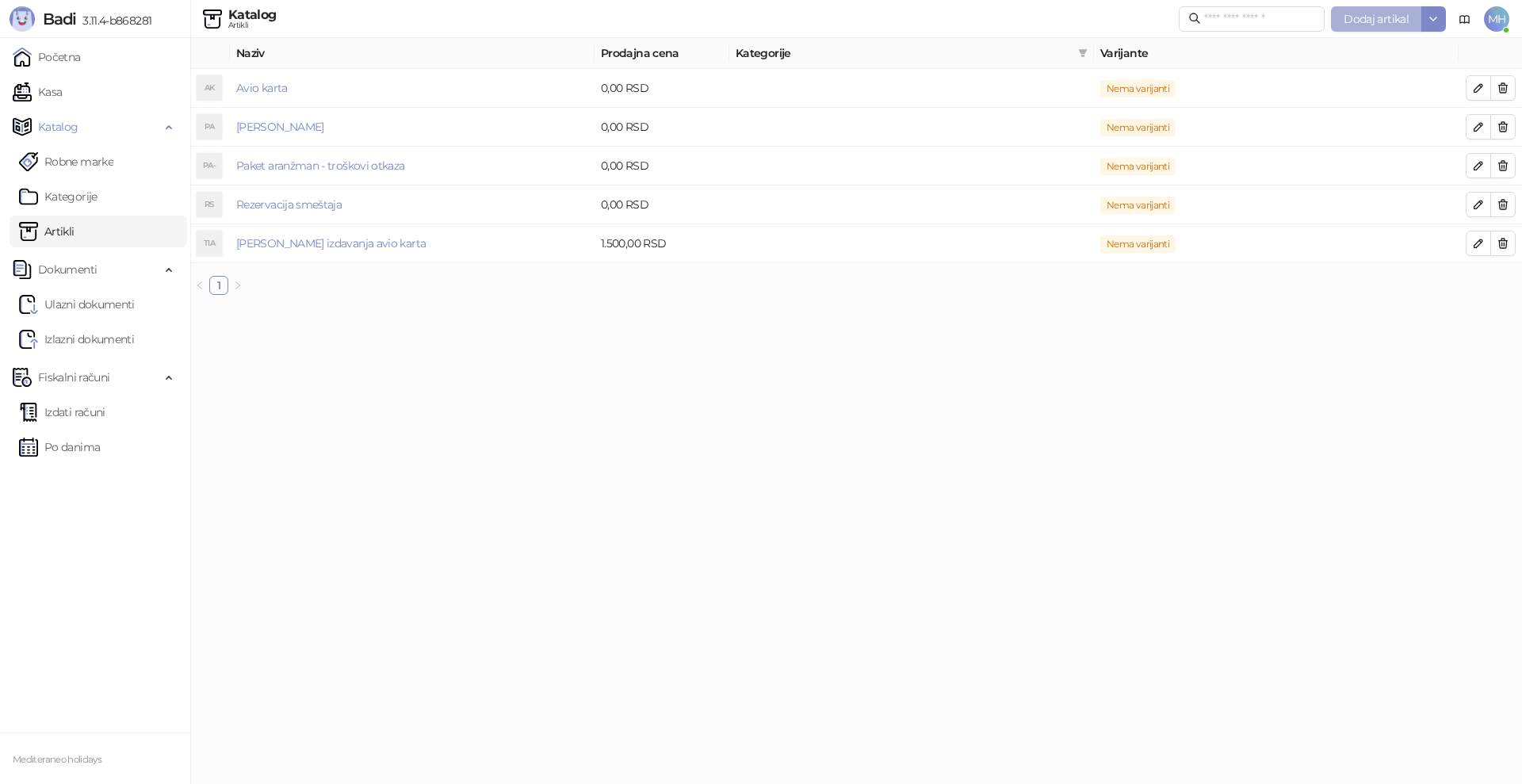
click at [1386, 17] on span "Dodaj artikal" at bounding box center [1376, 19] width 65 height 14
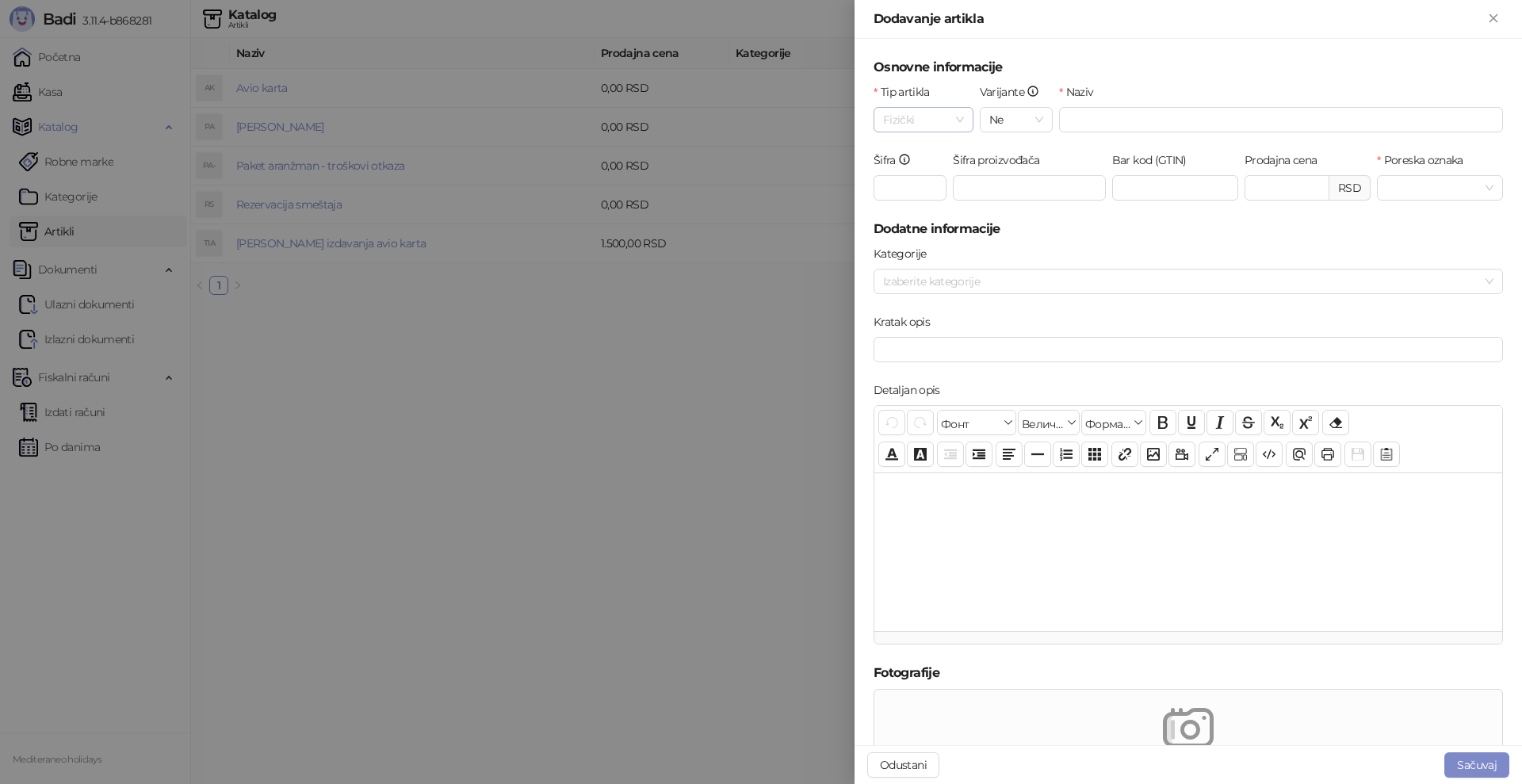
click at [963, 122] on div "Fizički" at bounding box center [923, 119] width 100 height 25
click at [962, 121] on div "Fizički" at bounding box center [923, 119] width 100 height 25
click at [1082, 116] on input "Naziv" at bounding box center [1280, 119] width 444 height 25
type input "*"
type input "**********"
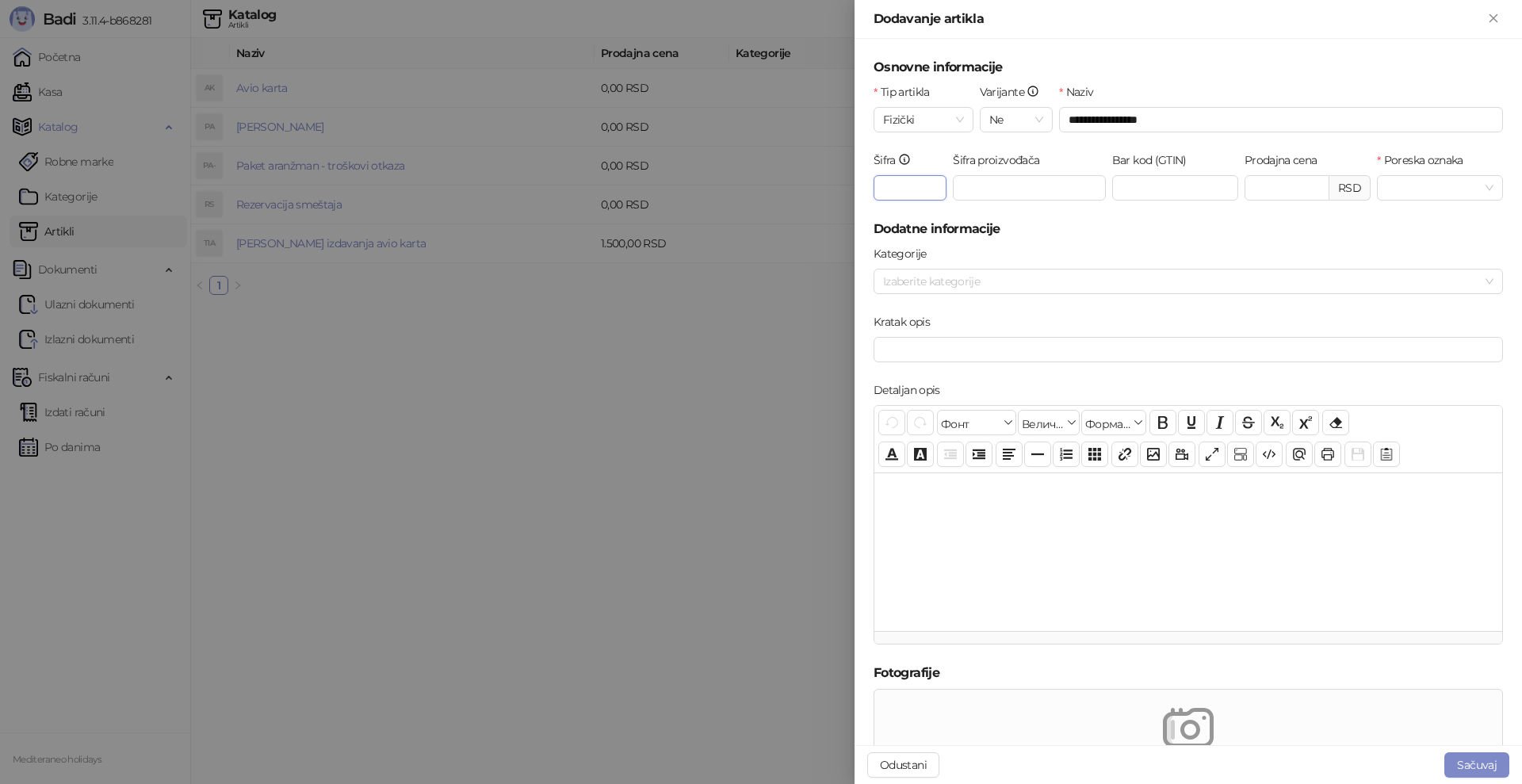
click at [904, 193] on input "Šifra" at bounding box center [910, 188] width 73 height 25
click at [1246, 186] on input "Prodajna cena" at bounding box center [1287, 188] width 83 height 23
click at [1477, 189] on span at bounding box center [1439, 188] width 107 height 23
type input "*****"
click at [1432, 244] on div "О-ПДВ - Ђ ( 20,00 %)" at bounding box center [1465, 245] width 172 height 17
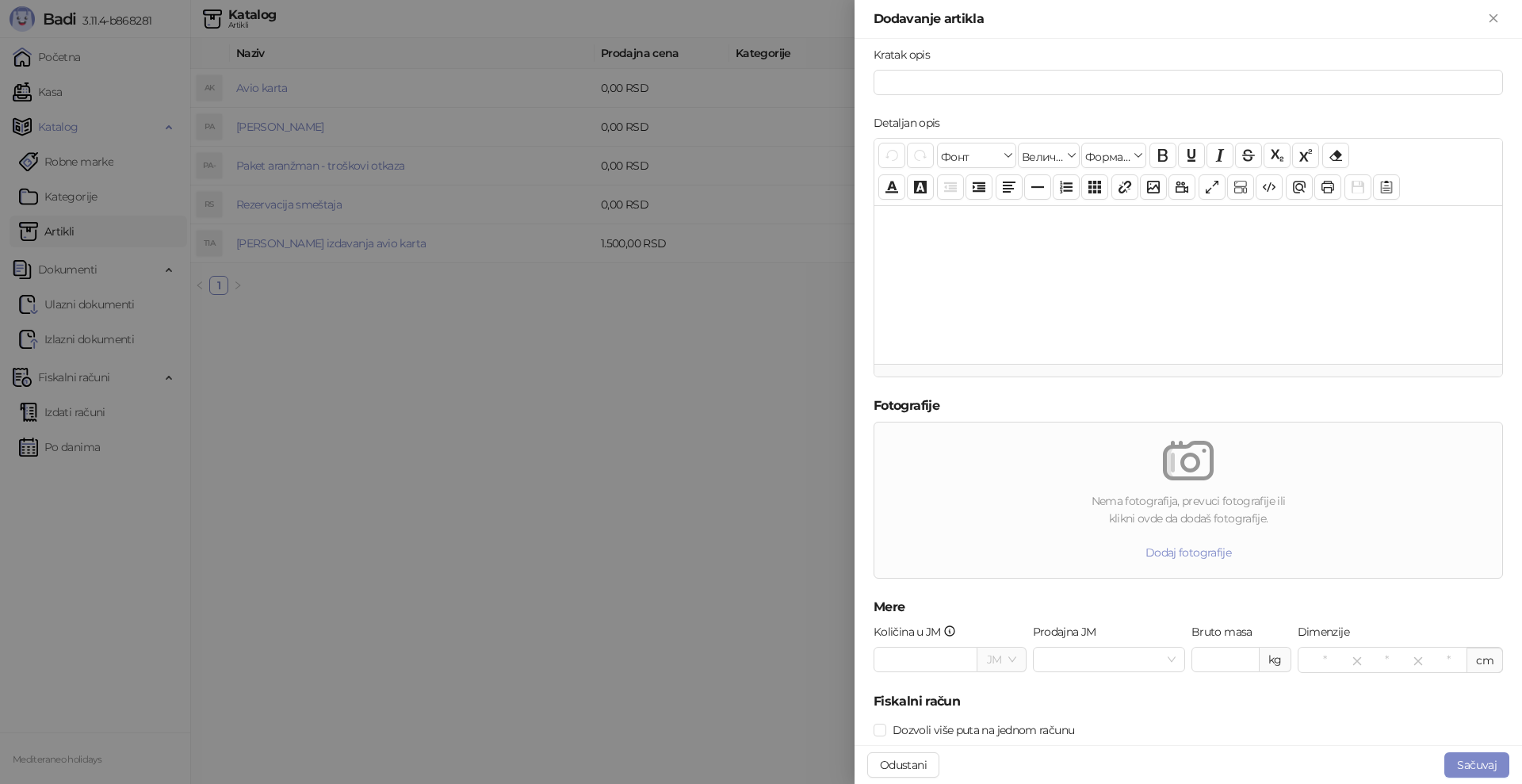
scroll to position [302, 0]
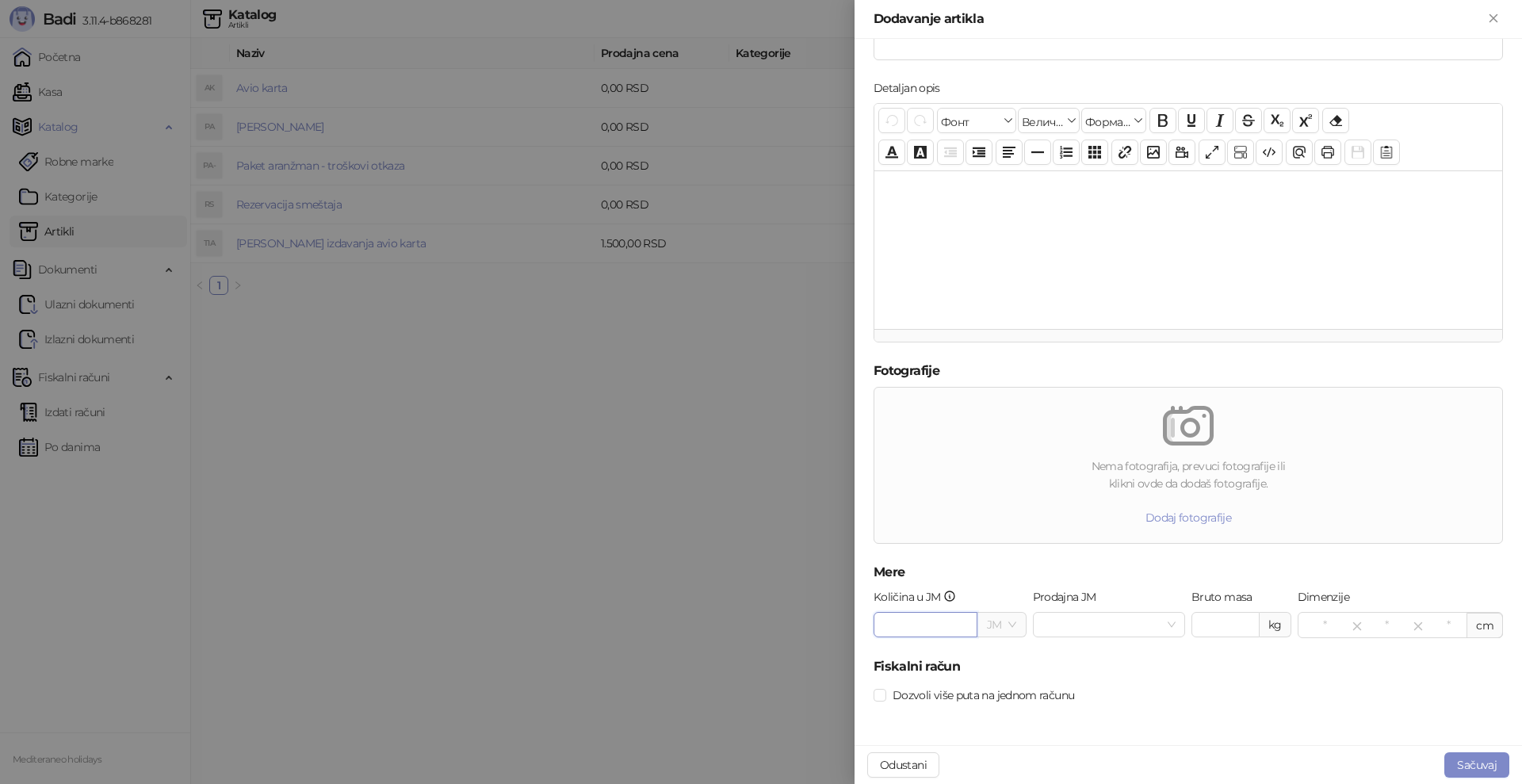
click at [957, 626] on input "Količina u JM" at bounding box center [926, 623] width 103 height 23
type input "*"
click at [1473, 765] on button "Sačuvaj" at bounding box center [1477, 764] width 65 height 25
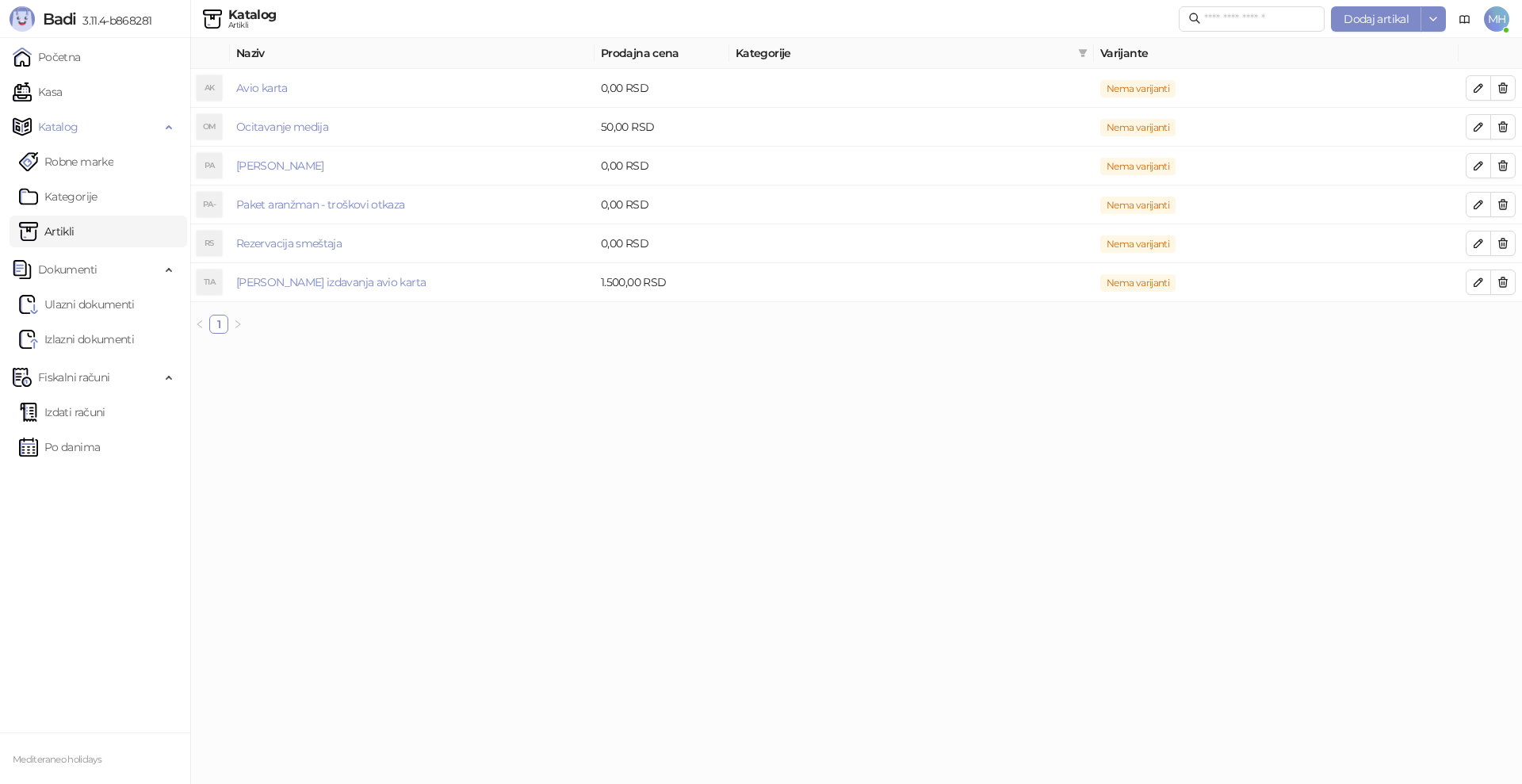
click at [804, 346] on html "Badi 3.11.4-b868281 Početna Kasa Katalog Robne marke Kategorije Artikli Dokumen…" at bounding box center [761, 173] width 1522 height 346
click at [1503, 128] on icon "button" at bounding box center [1503, 127] width 13 height 13
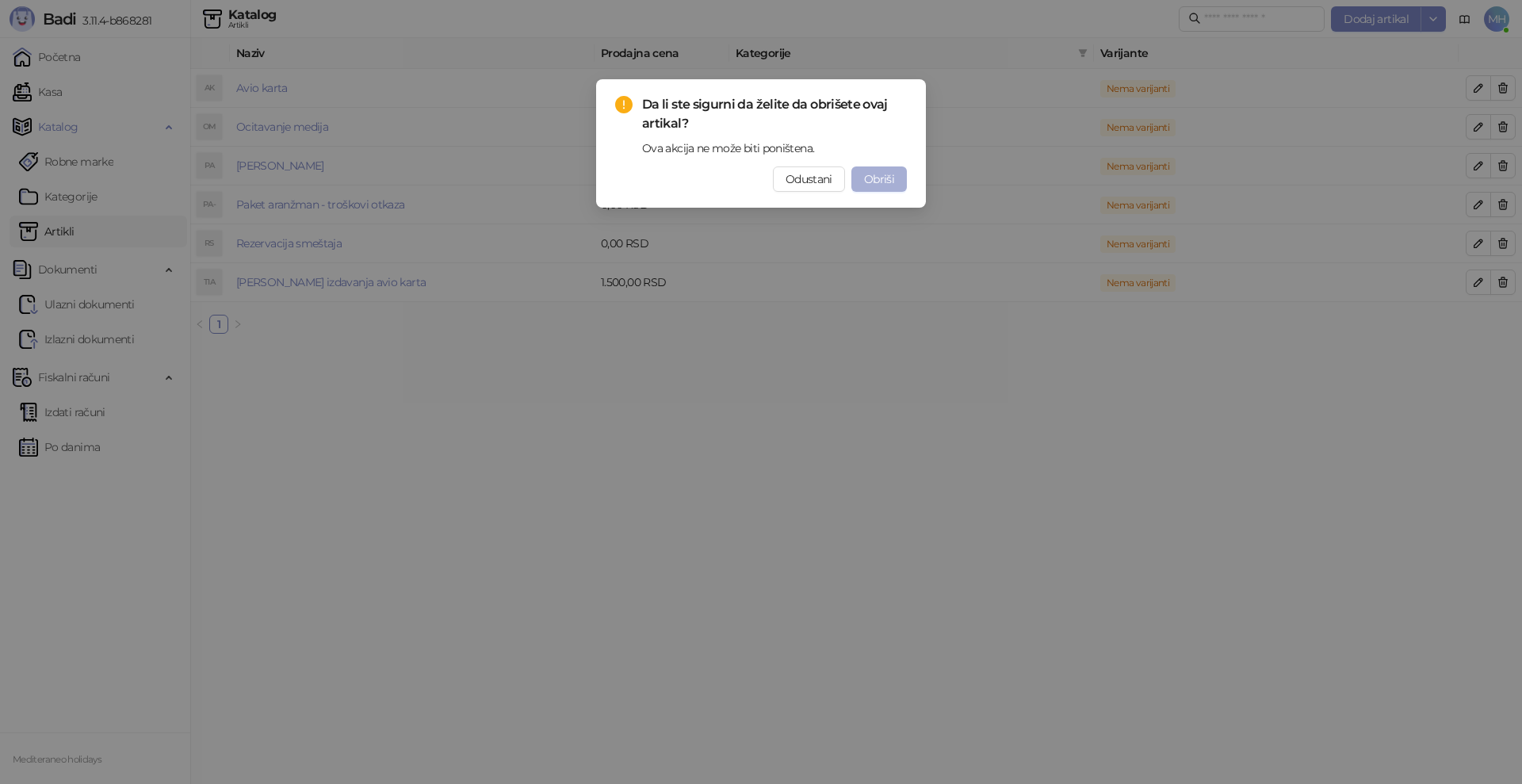
click at [883, 178] on span "Obriši" at bounding box center [879, 179] width 30 height 14
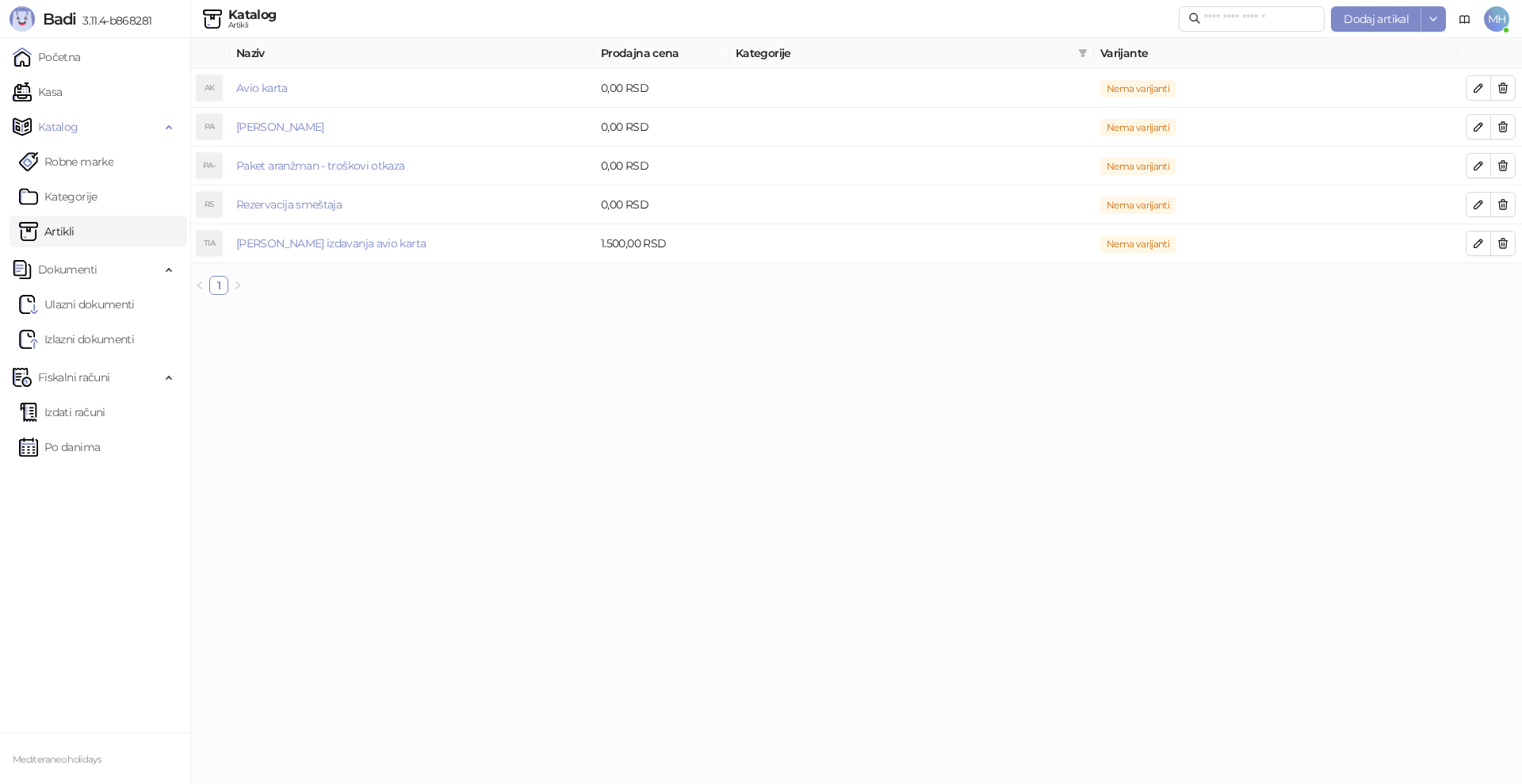
click at [1329, 307] on html "Badi 3.11.4-b868281 Početna Kasa Katalog Robne marke Kategorije Artikli Dokumen…" at bounding box center [761, 154] width 1522 height 307
